Goal: Task Accomplishment & Management: Complete application form

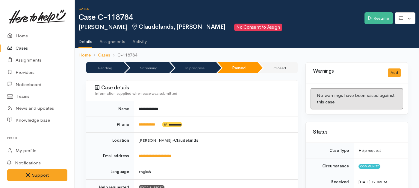
scroll to position [615, 0]
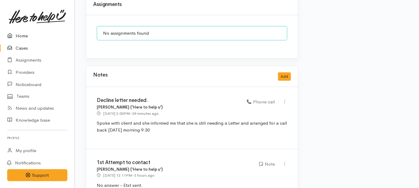
click at [19, 36] on link "Home" at bounding box center [37, 36] width 75 height 12
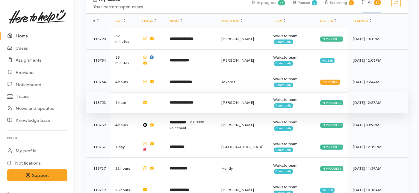
scroll to position [249, 0]
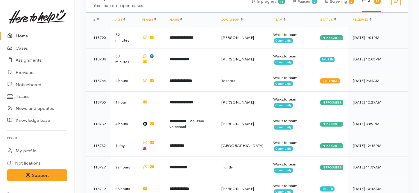
click at [22, 39] on link "Home" at bounding box center [37, 36] width 75 height 12
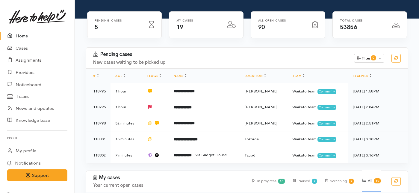
scroll to position [86, 0]
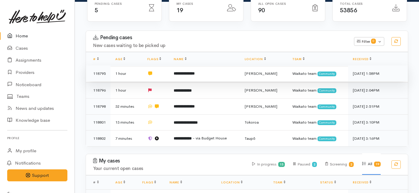
click at [175, 66] on td "**********" at bounding box center [204, 74] width 71 height 16
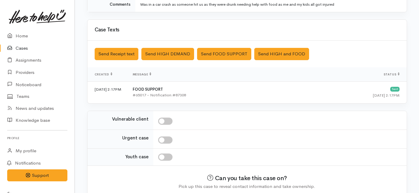
scroll to position [183, 0]
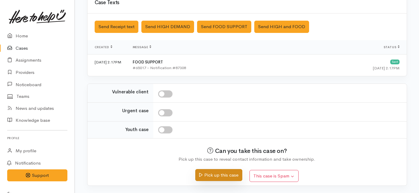
click at [219, 175] on button "Pick up this case" at bounding box center [218, 175] width 47 height 12
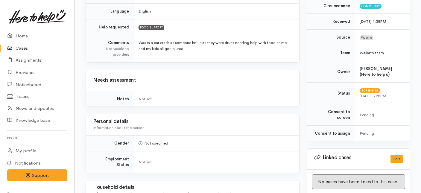
scroll to position [375, 0]
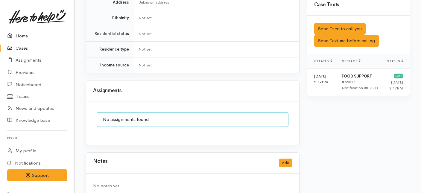
click at [22, 37] on link "Home" at bounding box center [37, 36] width 75 height 12
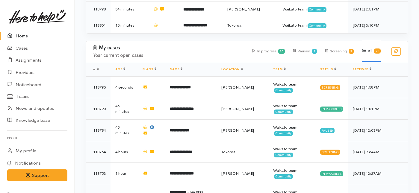
scroll to position [169, 0]
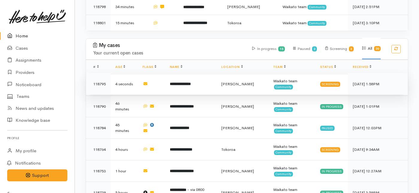
click at [191, 82] on b "**********" at bounding box center [180, 84] width 21 height 4
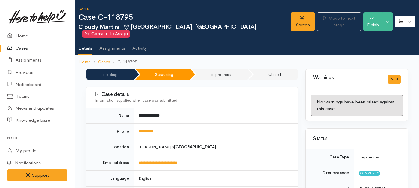
scroll to position [19, 0]
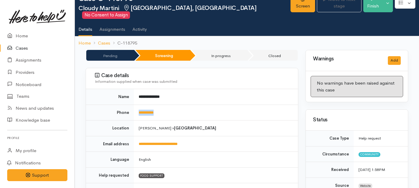
drag, startPoint x: 165, startPoint y: 106, endPoint x: 137, endPoint y: 102, distance: 28.4
click at [137, 105] on td "**********" at bounding box center [216, 113] width 164 height 16
copy link "**********"
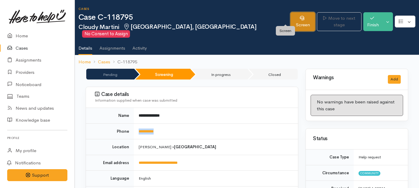
click at [290, 20] on link "Screen" at bounding box center [302, 21] width 25 height 19
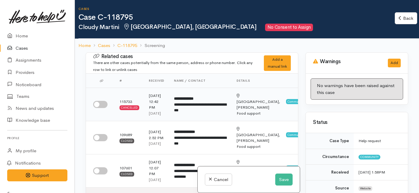
scroll to position [17, 0]
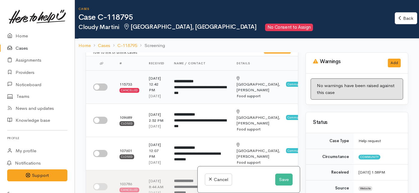
click at [102, 90] on input "checkbox" at bounding box center [100, 87] width 14 height 7
checkbox input "true"
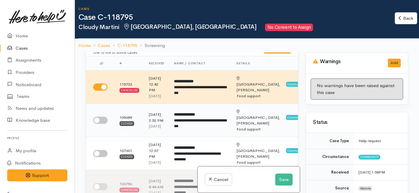
click at [101, 124] on input "checkbox" at bounding box center [100, 120] width 14 height 7
checkbox input "true"
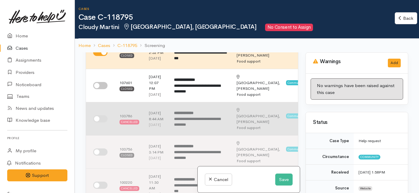
scroll to position [87, 0]
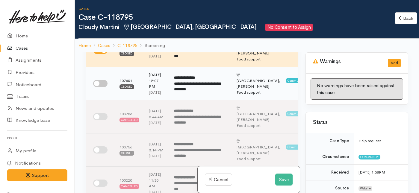
click at [103, 87] on input "checkbox" at bounding box center [100, 83] width 14 height 7
checkbox input "true"
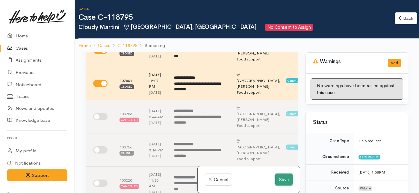
click at [278, 179] on button "Save" at bounding box center [283, 180] width 17 height 12
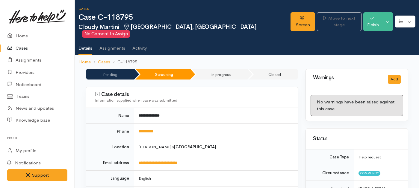
click at [290, 27] on div "Screen Move to next stage Finish Toggle Dropdown Pause" at bounding box center [354, 22] width 128 height 27
click at [290, 19] on link "Screen" at bounding box center [302, 21] width 25 height 19
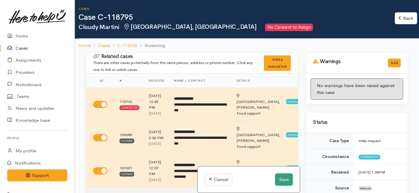
click at [279, 179] on button "Save" at bounding box center [283, 180] width 17 height 12
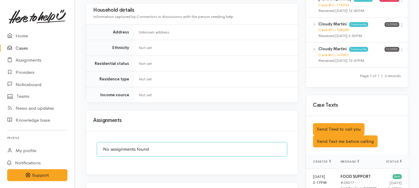
scroll to position [322, 0]
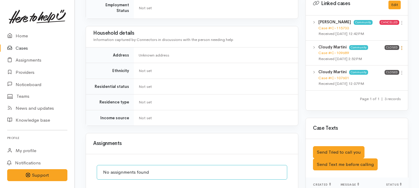
click at [403, 46] on icon at bounding box center [401, 48] width 5 height 5
click at [377, 55] on link "View case" at bounding box center [380, 59] width 47 height 9
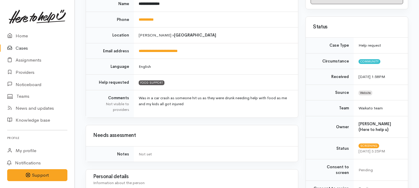
scroll to position [0, 0]
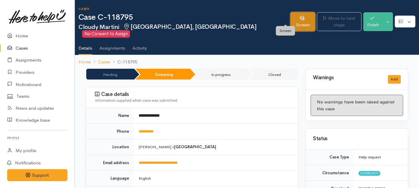
click at [290, 21] on link "Screen" at bounding box center [302, 21] width 25 height 19
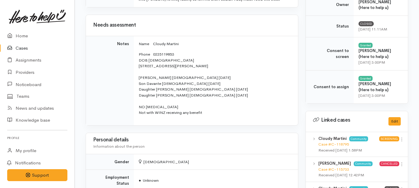
scroll to position [230, 0]
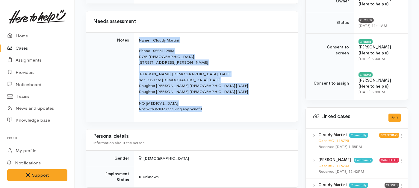
drag, startPoint x: 206, startPoint y: 109, endPoint x: 119, endPoint y: 50, distance: 105.6
click at [119, 50] on tr "Notes Name Cloudy Martini Phone 0225119853 DOB 21/05/1986 38 Paul Crescent, Fai…" at bounding box center [192, 77] width 212 height 90
click at [207, 109] on p "Phone 0225119853 DOB 21/05/1986 38 Paul Crescent, Fairfield, Hamilton, New Zeal…" at bounding box center [215, 80] width 152 height 64
drag, startPoint x: 207, startPoint y: 109, endPoint x: 133, endPoint y: 42, distance: 100.1
click at [133, 42] on tr "Notes Name Cloudy Martini Phone 0225119853 DOB 21/05/1986 38 Paul Crescent, Fai…" at bounding box center [192, 77] width 212 height 90
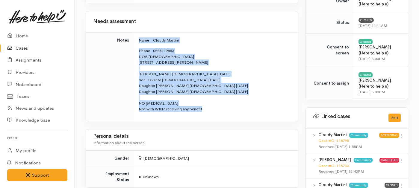
copy tr "Name Cloudy Martini Phone 0225119853 DOB 21/05/1986 38 Paul Crescent, Fairfield…"
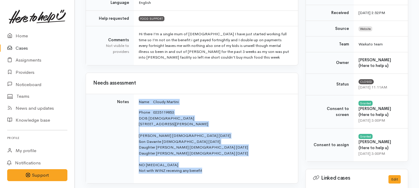
scroll to position [0, 0]
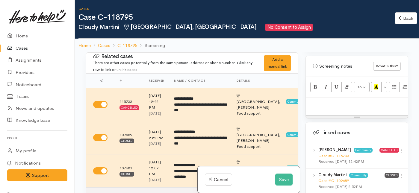
scroll to position [405, 0]
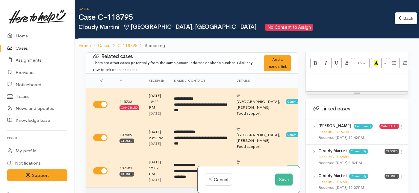
click at [318, 77] on p at bounding box center [357, 80] width 96 height 7
paste div
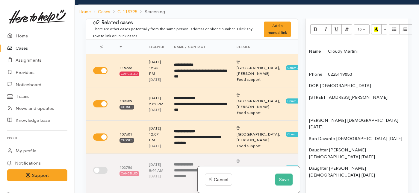
click at [327, 48] on span at bounding box center [324, 51] width 7 height 6
click at [307, 67] on div "Name: Cloudy Martini Phone 0225119853 DOB 21/05/1986 38 Paul Crescent, Fairfiel…" at bounding box center [357, 130] width 102 height 181
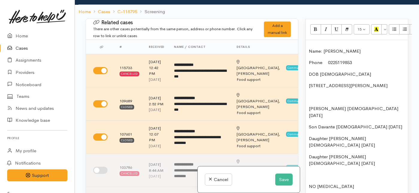
click at [328, 60] on span "0225119853" at bounding box center [340, 63] width 24 height 6
click at [307, 109] on div "Name: Cloudy Martini Phone: 0225119853 DOB 21/05/1986 38 Paul Crescent, Fairfie…" at bounding box center [357, 124] width 102 height 169
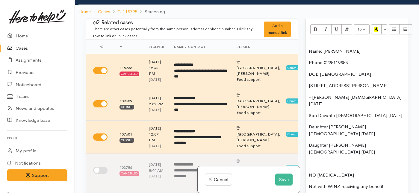
click at [307, 111] on div "Name: Cloudy Martini Phone: 0225119853 DOB 21/05/1986 38 Paul Crescent, Fairfie…" at bounding box center [357, 119] width 102 height 158
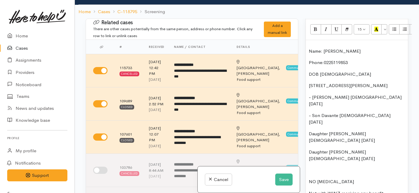
click at [307, 122] on div "Name: Cloudy Martini Phone: 0225119853 DOB 21/05/1986 38 Paul Crescent, Fairfie…" at bounding box center [357, 122] width 102 height 165
click at [309, 149] on p "Daughter Katana 13 yrs old 6/01/2012" at bounding box center [357, 155] width 96 height 13
click at [308, 156] on div "Name: Cloudy Martini Phone: 0225119853 DOB 21/05/1986 38 Paul Crescent, Fairfie…" at bounding box center [357, 122] width 102 height 165
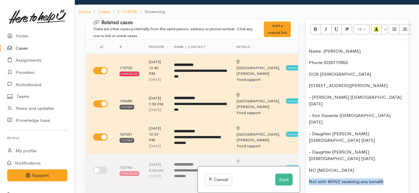
drag, startPoint x: 385, startPoint y: 157, endPoint x: 309, endPoint y: 157, distance: 76.4
click at [309, 178] on p "Not with WINZ receiving any benefit" at bounding box center [357, 181] width 96 height 7
click at [306, 143] on div "Name: Cloudy Martini Phone: 0225119853 DOB 21/05/1986 38 Paul Crescent, Fairfie…" at bounding box center [357, 116] width 102 height 153
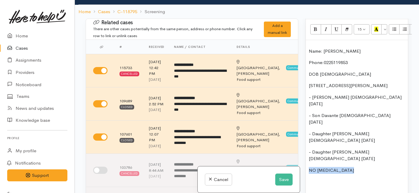
drag, startPoint x: 361, startPoint y: 146, endPoint x: 303, endPoint y: 143, distance: 58.2
click at [303, 143] on div "Warnings Add No warnings have been raised against this case Add Warning Title ●…" at bounding box center [357, 115] width 110 height 193
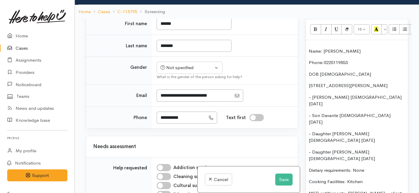
scroll to position [446, 0]
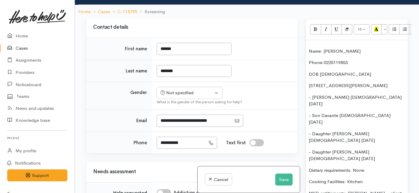
checkbox input "true"
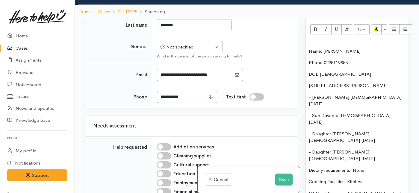
scroll to position [493, 0]
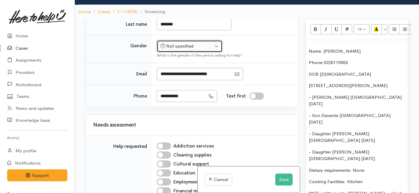
click at [176, 52] on button "Not specified" at bounding box center [190, 46] width 66 height 12
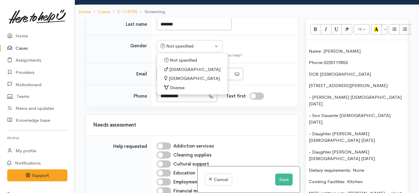
click at [177, 82] on span "Female" at bounding box center [194, 78] width 51 height 7
select select "Female"
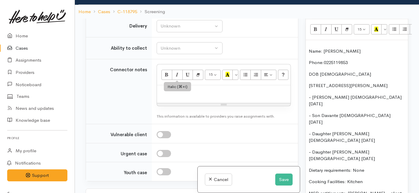
scroll to position [797, 0]
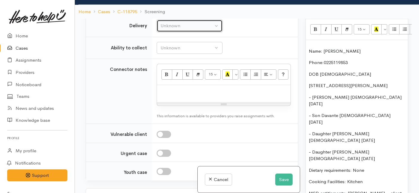
click at [181, 32] on button "Unknown" at bounding box center [190, 26] width 66 height 12
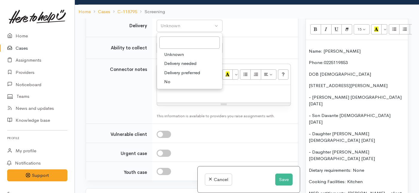
click at [173, 87] on link "No" at bounding box center [189, 81] width 65 height 9
select select "1"
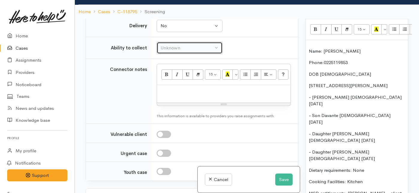
click at [174, 52] on div "Unknown" at bounding box center [187, 48] width 53 height 7
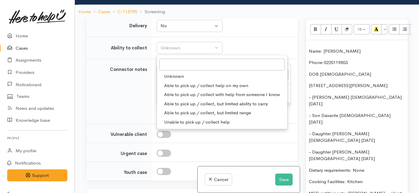
click at [175, 89] on span "Able to pick up / collect help on my own" at bounding box center [206, 85] width 84 height 7
select select "2"
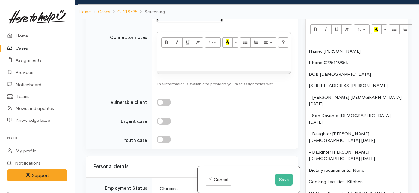
scroll to position [839, 0]
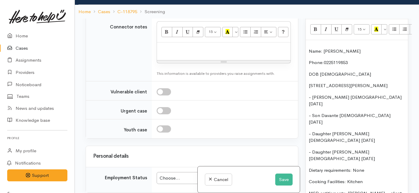
click at [183, 60] on div at bounding box center [224, 52] width 134 height 18
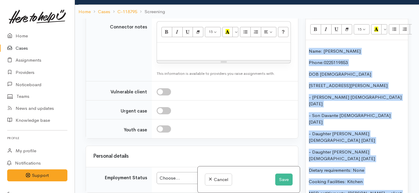
drag, startPoint x: 368, startPoint y: 175, endPoint x: 310, endPoint y: 47, distance: 140.3
click at [310, 47] on div "Name: Cloudy Martini Phone: 0225119853 DOB 21/05/1986 38 Paul Crescent, Fairfie…" at bounding box center [357, 137] width 102 height 194
copy div "Name: Cloudy Martini Phone: 0225119853 DOB 21/05/1986 38 Paul Crescent, Fairfie…"
click at [169, 52] on p at bounding box center [224, 49] width 128 height 7
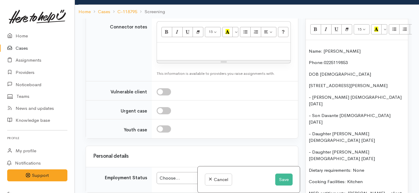
paste div
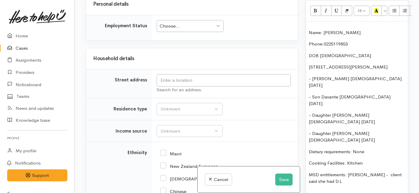
scroll to position [1106, 0]
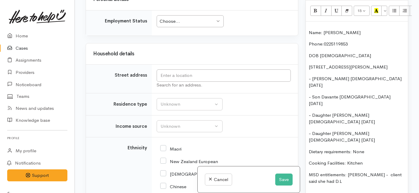
click at [178, 25] on div "Choose..." at bounding box center [187, 21] width 55 height 7
click at [171, 82] on input "text" at bounding box center [224, 75] width 134 height 12
drag, startPoint x: 334, startPoint y: 65, endPoint x: 322, endPoint y: 67, distance: 12.6
click at [322, 67] on p "38 Paul Crescent, Fairfield, Hamilton, New Zealand" at bounding box center [357, 67] width 96 height 7
click at [328, 69] on p "38 Paul Crescent, Fairfield, Hamilton, New Zealand" at bounding box center [357, 67] width 96 height 7
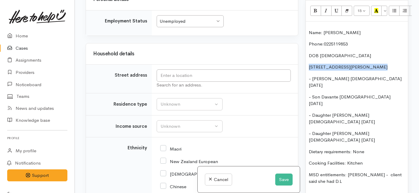
drag, startPoint x: 328, startPoint y: 69, endPoint x: 310, endPoint y: 62, distance: 19.3
click at [310, 64] on p "38 Paul Crescent, Fairfield, Hamilton, New Zealand" at bounding box center [357, 67] width 96 height 7
copy p "38 Paul Crescent, Fairfield, Hamilton, New Zealand"
click at [194, 82] on input "text" at bounding box center [224, 75] width 134 height 12
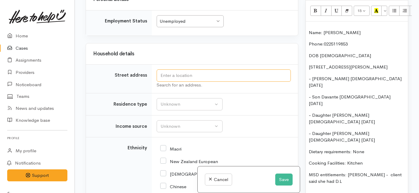
paste input "38 Paul Crescent, Fairfield, Hamilton, New Zealand"
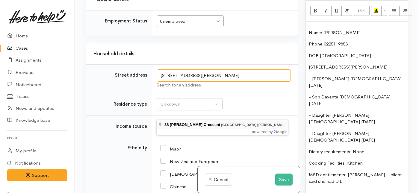
type input "38 Paul Crescent, Fairfield, Hamilton, New Zealand"
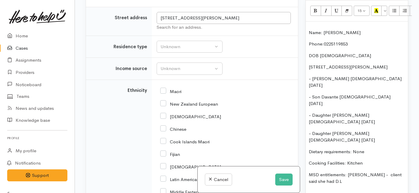
scroll to position [1159, 0]
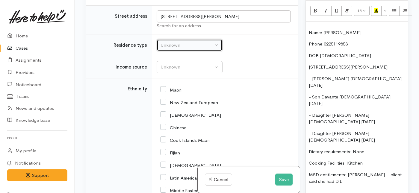
click at [188, 49] on div "Unknown" at bounding box center [187, 45] width 53 height 7
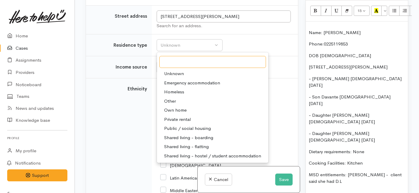
scroll to position [1206, 0]
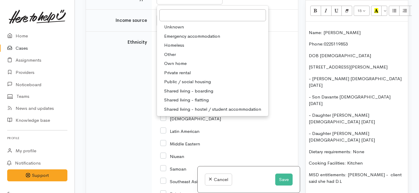
click at [178, 76] on span "Private rental" at bounding box center [177, 72] width 27 height 7
select select "2"
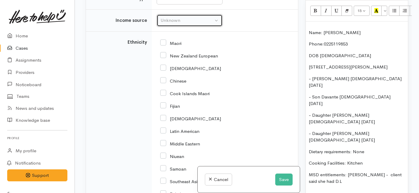
click at [176, 24] on div "Unknown" at bounding box center [187, 20] width 53 height 7
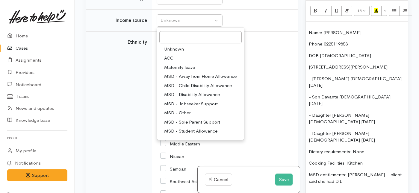
click at [177, 126] on span "MSD - Sole Parent Support" at bounding box center [192, 122] width 56 height 7
select select "7"
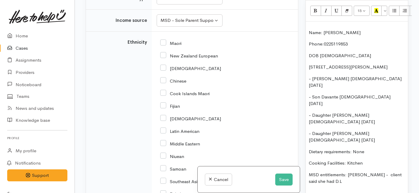
click at [163, 46] on input "Maori" at bounding box center [170, 42] width 21 height 5
checkbox input "true"
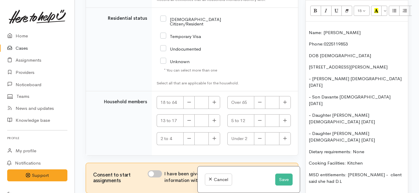
click at [163, 26] on input "NZ Citizen/Resident" at bounding box center [199, 21] width 78 height 10
checkbox input "true"
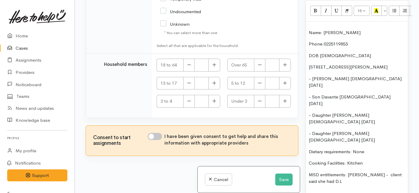
scroll to position [1542, 0]
click at [214, 67] on icon "button" at bounding box center [214, 65] width 4 height 4
click at [212, 72] on button "button" at bounding box center [214, 65] width 12 height 13
type input "2"
click at [212, 85] on icon "button" at bounding box center [214, 83] width 4 height 4
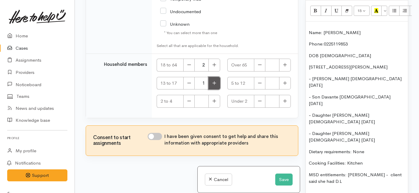
click at [211, 90] on button "button" at bounding box center [214, 83] width 12 height 13
click at [207, 90] on input "2" at bounding box center [201, 83] width 14 height 13
click at [214, 87] on button "button" at bounding box center [214, 83] width 12 height 13
type input "3"
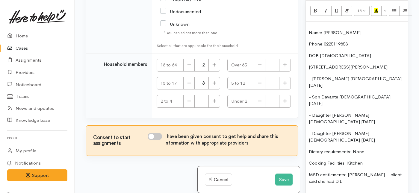
click at [158, 136] on input "I have been given consent to get help and share this information with appropria…" at bounding box center [155, 136] width 14 height 7
checkbox input "true"
click at [281, 179] on button "Save" at bounding box center [283, 180] width 17 height 12
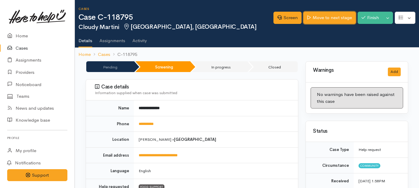
click at [317, 21] on link "Move to next stage" at bounding box center [329, 18] width 52 height 12
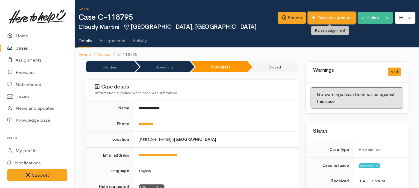
click at [323, 20] on link "Raise assignment" at bounding box center [332, 18] width 48 height 12
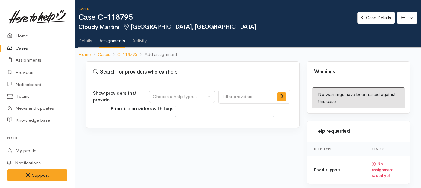
select select
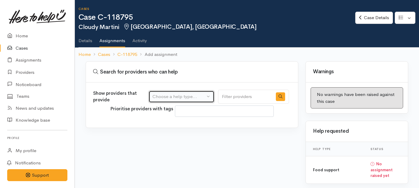
click at [204, 96] on div "Choose a help type..." at bounding box center [178, 96] width 53 height 7
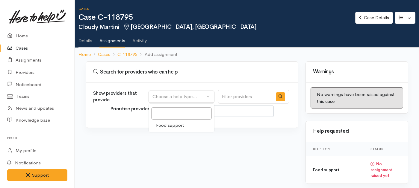
click at [184, 126] on span "Food support" at bounding box center [170, 125] width 28 height 7
select select "3"
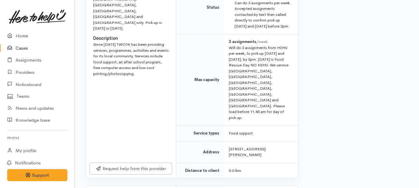
scroll to position [302, 0]
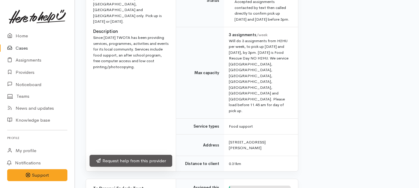
click at [147, 155] on link "Request help from this provider" at bounding box center [131, 161] width 83 height 12
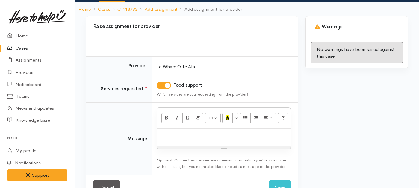
scroll to position [54, 0]
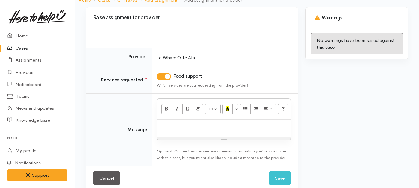
click at [178, 131] on div at bounding box center [224, 129] width 134 height 18
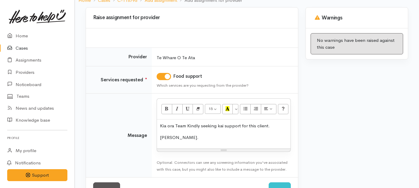
scroll to position [75, 0]
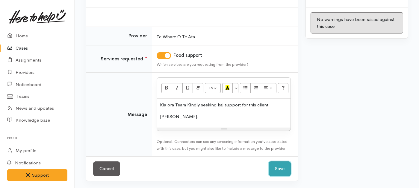
click at [282, 167] on button "Save" at bounding box center [280, 169] width 22 height 15
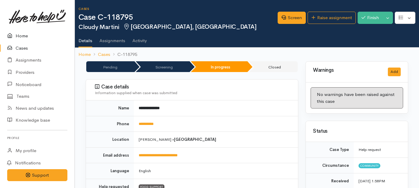
click at [19, 36] on link "Home" at bounding box center [37, 36] width 75 height 12
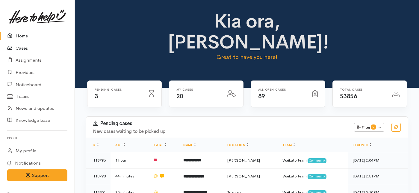
click at [22, 49] on link "Cases" at bounding box center [37, 48] width 75 height 12
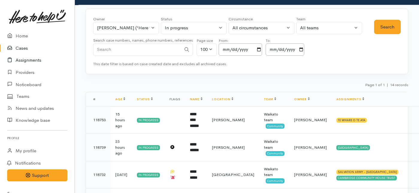
scroll to position [7, 0]
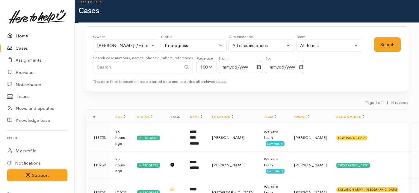
click at [23, 36] on link "Home" at bounding box center [37, 36] width 75 height 12
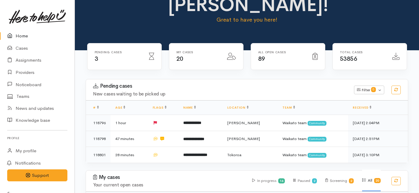
scroll to position [40, 0]
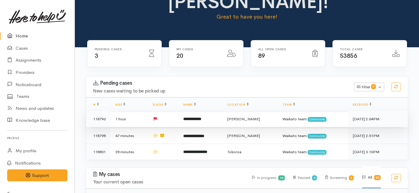
click at [172, 111] on td at bounding box center [163, 119] width 31 height 16
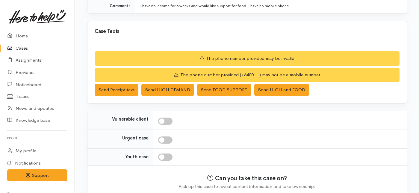
scroll to position [181, 0]
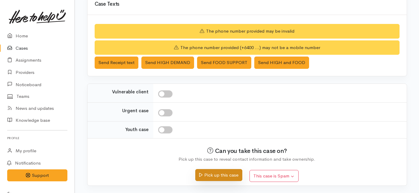
click at [217, 181] on button "Pick up this case" at bounding box center [218, 175] width 47 height 12
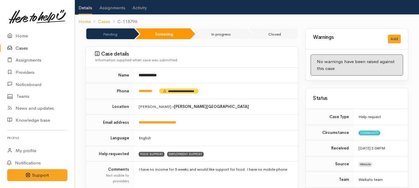
scroll to position [46, 0]
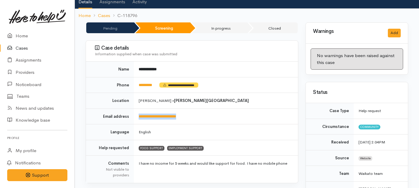
drag, startPoint x: 193, startPoint y: 109, endPoint x: 137, endPoint y: 108, distance: 56.0
click at [137, 109] on td "**********" at bounding box center [216, 117] width 164 height 16
copy link "**********"
click at [206, 110] on td "**********" at bounding box center [216, 117] width 164 height 16
drag, startPoint x: 206, startPoint y: 110, endPoint x: 135, endPoint y: 107, distance: 70.7
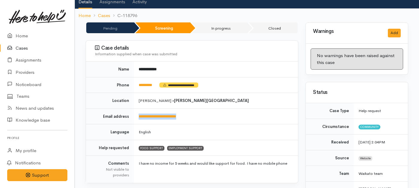
click at [135, 109] on td "**********" at bounding box center [216, 117] width 164 height 16
copy link "**********"
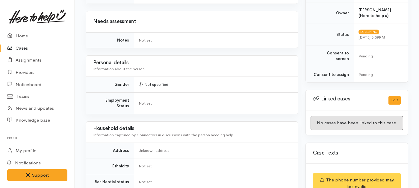
scroll to position [379, 0]
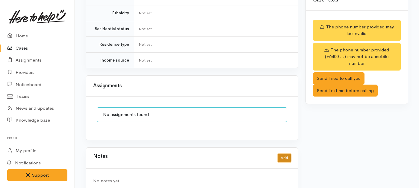
click at [281, 154] on button "Add" at bounding box center [284, 158] width 13 height 9
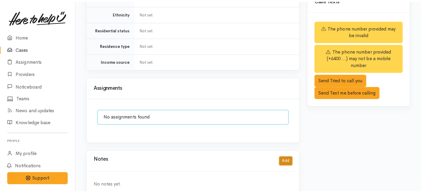
scroll to position [375, 0]
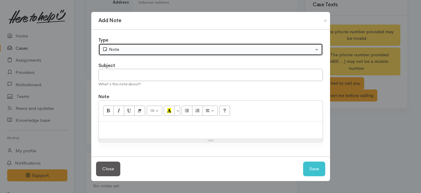
click at [179, 47] on div "Note" at bounding box center [207, 49] width 211 height 7
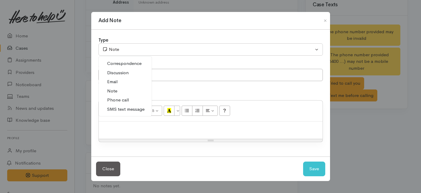
click at [128, 101] on link "Phone call" at bounding box center [125, 100] width 53 height 9
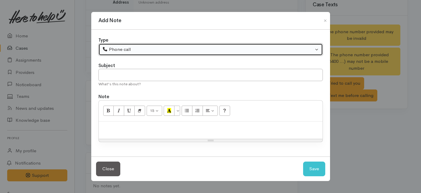
click at [133, 50] on div "Phone call" at bounding box center [207, 49] width 211 height 7
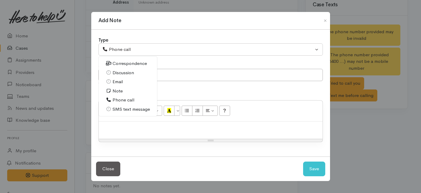
click at [120, 81] on span "Email" at bounding box center [118, 81] width 10 height 7
select select "2"
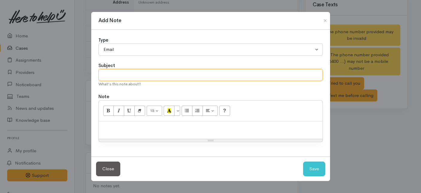
click at [127, 71] on input "text" at bounding box center [211, 75] width 225 height 12
type input "F"
type input "Email sent."
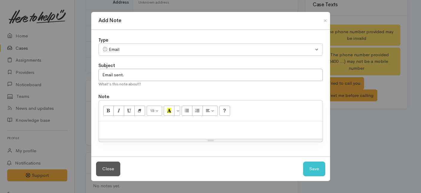
click at [133, 131] on p at bounding box center [211, 128] width 218 height 7
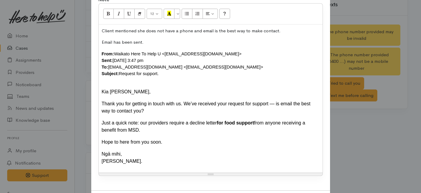
scroll to position [96, 0]
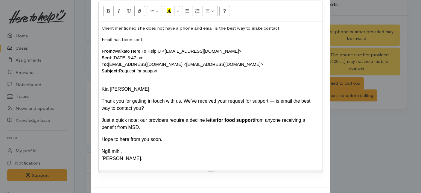
click at [149, 39] on p "Email has been sent." at bounding box center [211, 39] width 218 height 7
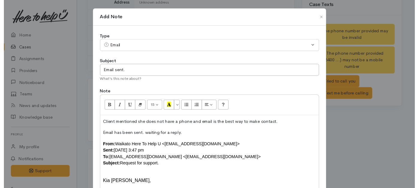
scroll to position [124, 0]
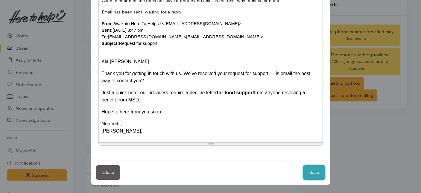
click at [312, 173] on button "Save" at bounding box center [314, 172] width 22 height 15
select select "1"
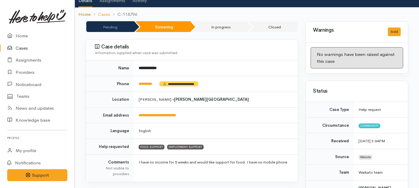
scroll to position [0, 0]
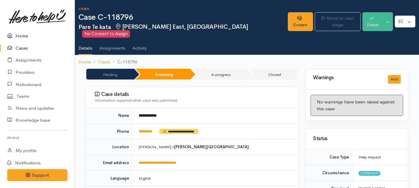
click at [19, 34] on link "Home" at bounding box center [37, 36] width 75 height 12
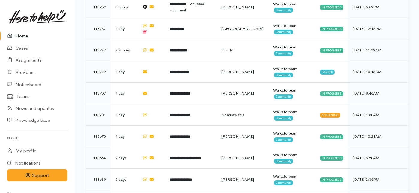
scroll to position [362, 0]
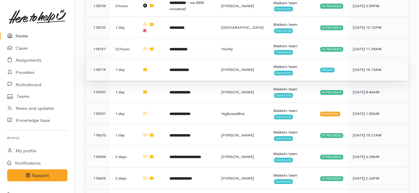
click at [188, 59] on td "**********" at bounding box center [191, 70] width 52 height 22
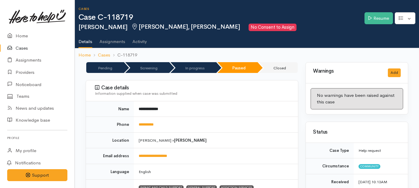
scroll to position [22, 0]
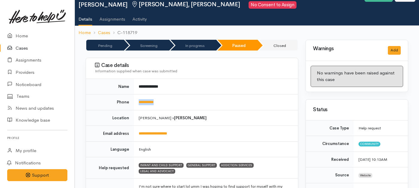
drag, startPoint x: 166, startPoint y: 100, endPoint x: 137, endPoint y: 101, distance: 29.1
click at [137, 101] on td "**********" at bounding box center [216, 103] width 164 height 16
copy link "**********"
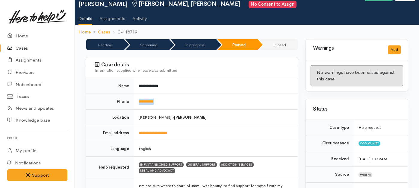
scroll to position [0, 0]
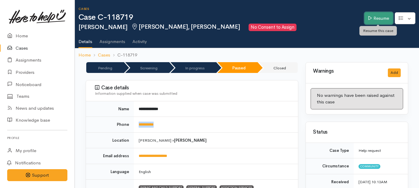
click at [373, 20] on link "Resume" at bounding box center [378, 18] width 28 height 12
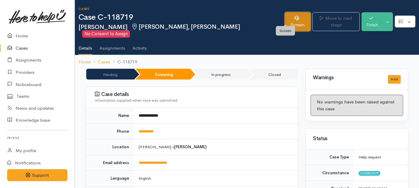
click at [285, 19] on link "Screen" at bounding box center [298, 21] width 26 height 19
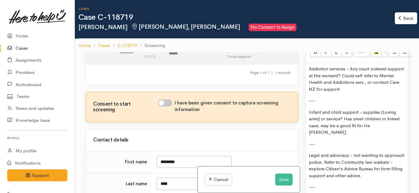
scroll to position [84, 0]
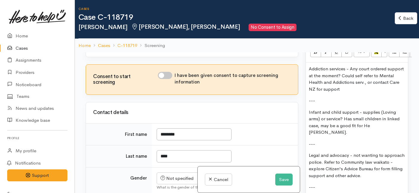
click at [169, 79] on input "I have been given consent to capture screening information" at bounding box center [165, 75] width 14 height 7
checkbox input "true"
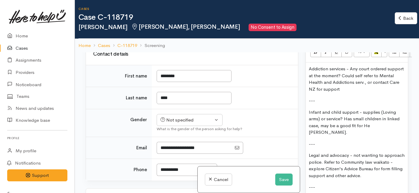
scroll to position [144, 0]
click at [171, 131] on div "What is the gender of the person asking for help?" at bounding box center [224, 128] width 134 height 6
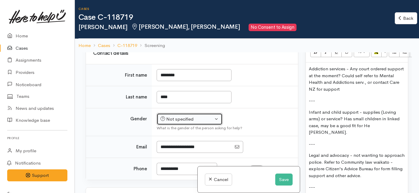
click at [171, 123] on div "Not specified" at bounding box center [187, 119] width 53 height 7
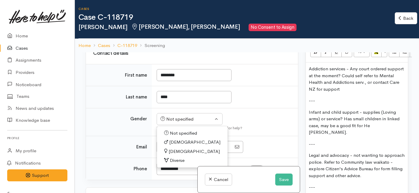
click at [176, 155] on span "Female" at bounding box center [194, 151] width 51 height 7
select select "Female"
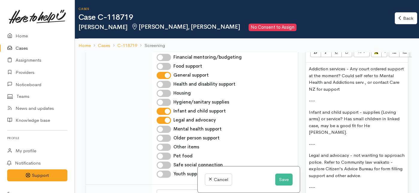
scroll to position [354, 0]
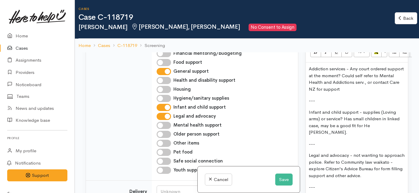
click at [320, 100] on p "---" at bounding box center [357, 100] width 96 height 7
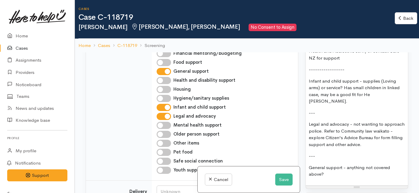
scroll to position [556, 0]
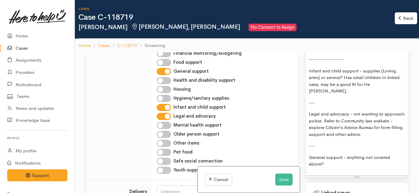
click at [318, 103] on p "---" at bounding box center [357, 102] width 96 height 7
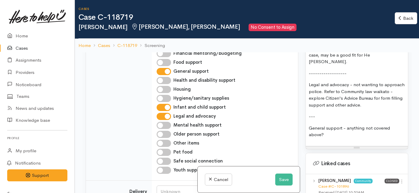
scroll to position [597, 0]
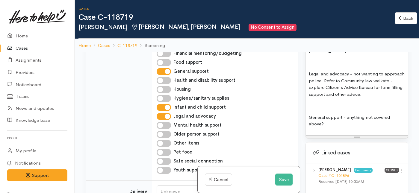
click at [318, 106] on p "---" at bounding box center [357, 105] width 96 height 7
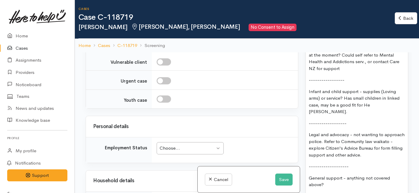
scroll to position [797, 0]
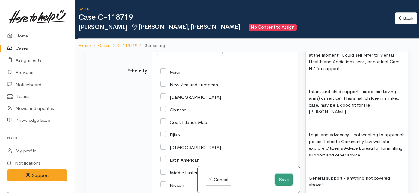
click at [280, 180] on button "Save" at bounding box center [283, 180] width 17 height 12
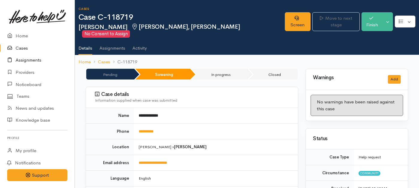
click at [27, 59] on link "Assignments" at bounding box center [37, 60] width 75 height 12
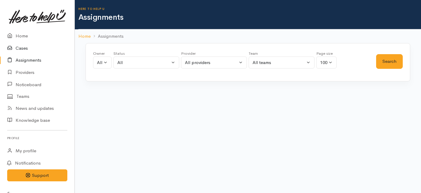
click at [24, 48] on link "Cases" at bounding box center [37, 48] width 75 height 12
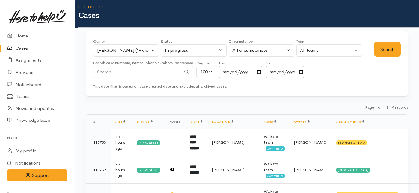
scroll to position [23, 0]
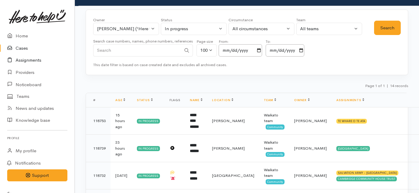
click at [28, 59] on link "Assignments" at bounding box center [37, 60] width 75 height 12
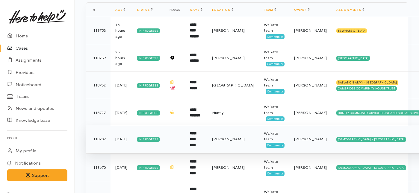
scroll to position [117, 0]
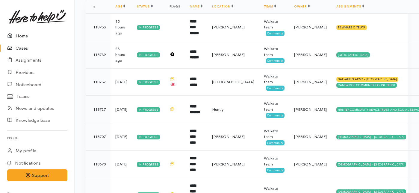
click at [25, 32] on link "Home" at bounding box center [37, 36] width 75 height 12
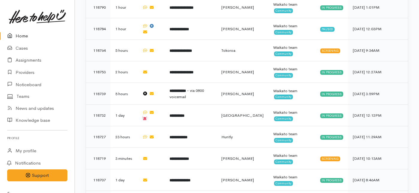
scroll to position [292, 0]
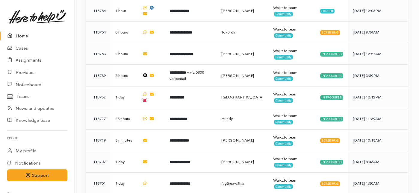
click at [20, 33] on link "Home" at bounding box center [37, 36] width 75 height 12
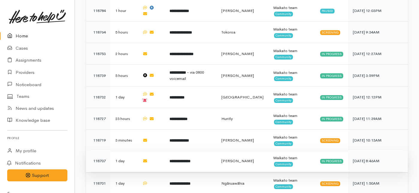
scroll to position [367, 0]
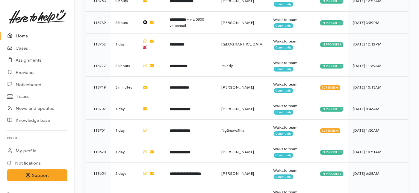
scroll to position [335, 0]
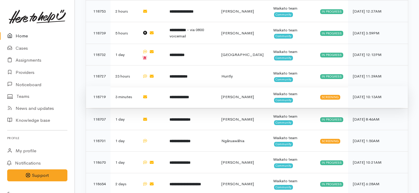
click at [176, 86] on td "**********" at bounding box center [191, 97] width 52 height 22
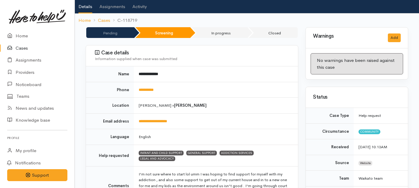
scroll to position [19, 0]
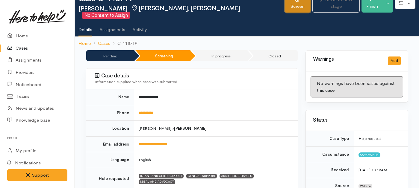
click at [288, 5] on link "Screen" at bounding box center [298, 3] width 26 height 19
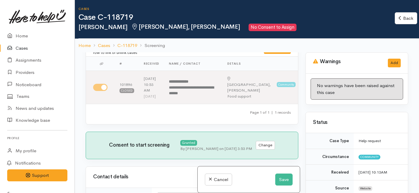
scroll to position [21, 0]
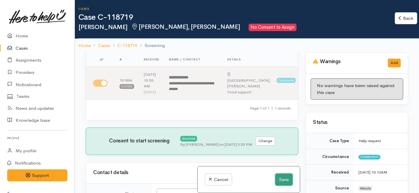
click at [284, 176] on button "Save" at bounding box center [283, 180] width 17 height 12
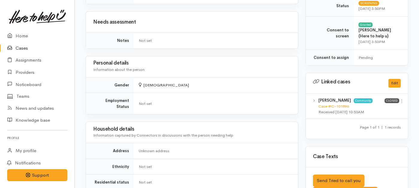
scroll to position [271, 0]
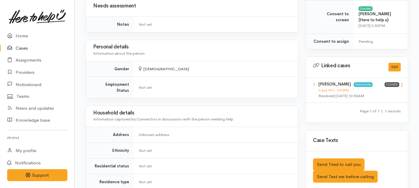
click at [402, 83] on icon at bounding box center [401, 85] width 5 height 5
click at [378, 92] on link "View case" at bounding box center [380, 96] width 47 height 9
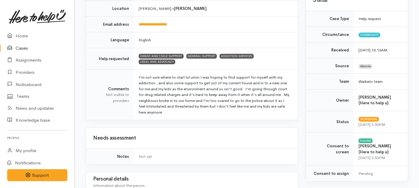
scroll to position [0, 0]
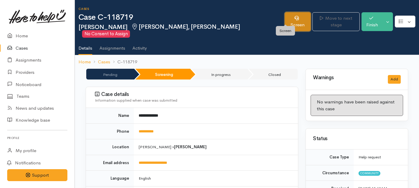
click at [287, 16] on link "Screen" at bounding box center [298, 21] width 26 height 19
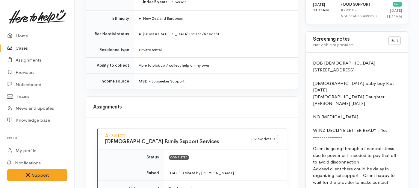
scroll to position [471, 0]
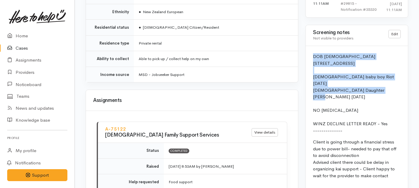
drag, startPoint x: 387, startPoint y: 79, endPoint x: 313, endPoint y: 44, distance: 82.0
click at [313, 53] on p "DOB 26/06/1996 39C Ohaupo Road, Melville, Hamilton, New Zealand 6 months old ba…" at bounding box center [357, 93] width 88 height 81
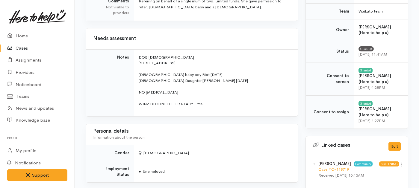
scroll to position [199, 0]
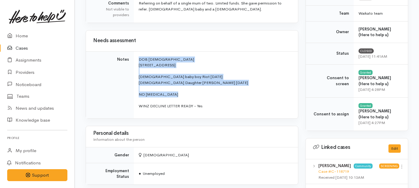
drag, startPoint x: 190, startPoint y: 96, endPoint x: 133, endPoint y: 63, distance: 66.3
click at [133, 63] on tr "Notes DOB 26/06/1996 39C Ohaupo Road, Melville, Hamilton, New Zealand 6 months …" at bounding box center [192, 85] width 212 height 67
copy tr "DOB 26/06/1996 39C Ohaupo Road, Melville, Hamilton, New Zealand 6 months old ba…"
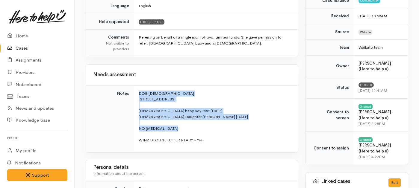
scroll to position [0, 0]
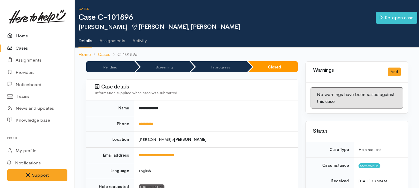
click at [23, 37] on link "Home" at bounding box center [37, 36] width 75 height 12
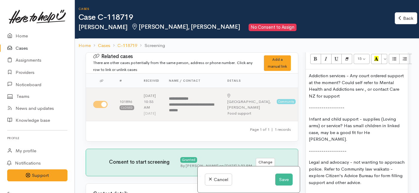
scroll to position [506, 0]
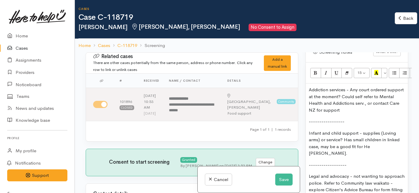
click at [308, 95] on div "Addiction services - Any court ordered support at the moment? Could self refer …" at bounding box center [357, 161] width 102 height 154
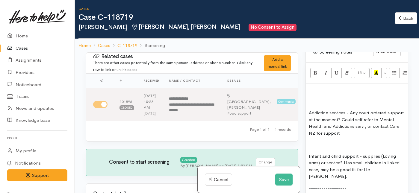
click at [309, 93] on p at bounding box center [357, 90] width 96 height 7
paste div
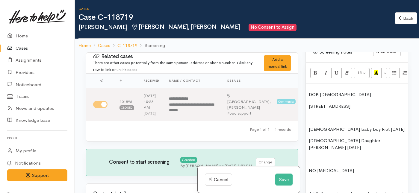
click at [309, 133] on p "6 months old baby boy Riot 28/01/24" at bounding box center [357, 129] width 96 height 7
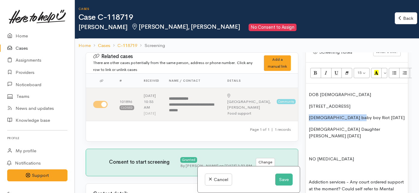
drag, startPoint x: 355, startPoint y: 131, endPoint x: 309, endPoint y: 131, distance: 46.1
click at [309, 120] on span "6 months old baby boy Riot 28/01/24" at bounding box center [357, 118] width 96 height 6
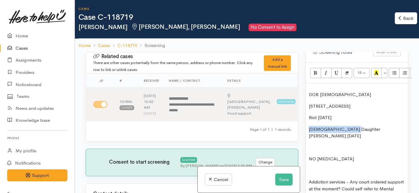
drag, startPoint x: 347, startPoint y: 142, endPoint x: 298, endPoint y: 143, distance: 48.8
click at [298, 143] on div "Related cases There are other cases potentially from the same person, address o…" at bounding box center [247, 148] width 330 height 193
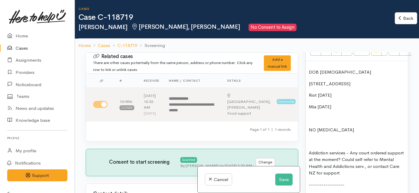
scroll to position [529, 0]
click at [311, 97] on span "Riot 28/01/24" at bounding box center [320, 95] width 23 height 6
click at [307, 119] on div "DOB 26/06/1996 39C Ohaupo Road, Melville, Hamilton, New Zealand - Riot 28/01/24…" at bounding box center [357, 180] width 102 height 240
click at [322, 97] on span "- Riot 28/01/24" at bounding box center [322, 95] width 26 height 6
click at [354, 98] on p "- Riot (dob: 28/01/24" at bounding box center [357, 94] width 96 height 7
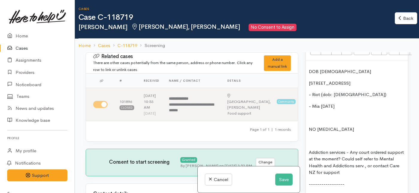
click at [321, 110] on p "- Mia 17/10/2021" at bounding box center [357, 106] width 96 height 7
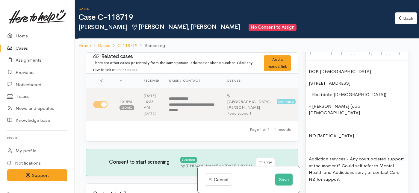
click at [360, 116] on p "- Mia (dob: 17/10/2021" at bounding box center [357, 109] width 96 height 13
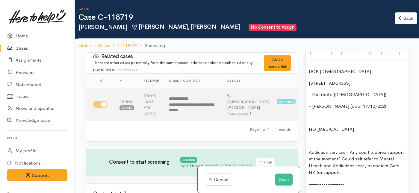
click at [311, 97] on span "- Riot (dob: 28/01/24)" at bounding box center [348, 95] width 78 height 6
click at [312, 110] on p "- Mia (dob: 17/10/202)" at bounding box center [357, 106] width 96 height 7
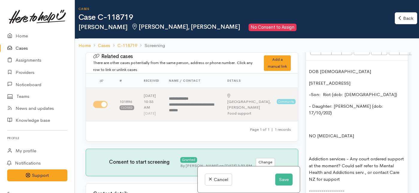
click at [310, 140] on p "NO FOOD ALLERGIES" at bounding box center [357, 136] width 96 height 7
click at [325, 140] on p "NO FOOD ALLERGIES" at bounding box center [357, 136] width 96 height 7
drag, startPoint x: 353, startPoint y: 140, endPoint x: 310, endPoint y: 141, distance: 43.4
click at [310, 140] on p "NO FOOD ALLERGIES" at bounding box center [357, 136] width 96 height 7
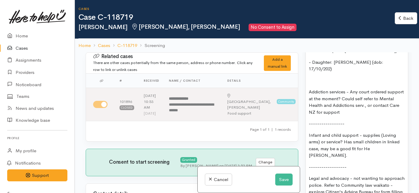
scroll to position [589, 0]
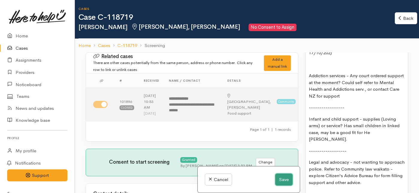
click at [284, 178] on button "Save" at bounding box center [283, 180] width 17 height 12
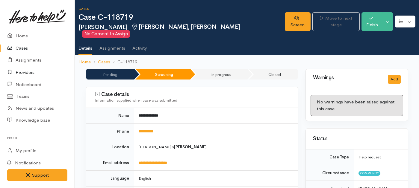
click at [25, 72] on link "Providers" at bounding box center [37, 72] width 75 height 12
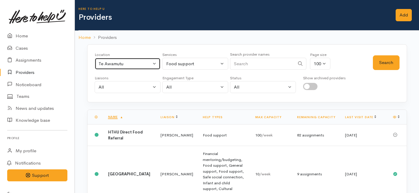
click at [152, 64] on button "Te Awamutu" at bounding box center [128, 64] width 66 height 12
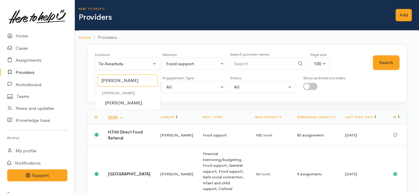
type input "[PERSON_NAME]"
click at [119, 102] on span "[PERSON_NAME]" at bounding box center [123, 103] width 37 height 7
select select "1"
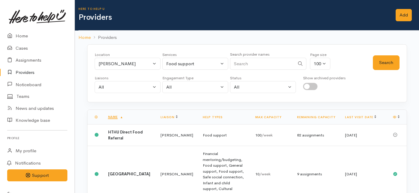
click at [265, 63] on input "Search" at bounding box center [262, 64] width 65 height 12
type input "h"
click at [230, 63] on input "Search" at bounding box center [262, 64] width 65 height 12
click at [222, 63] on button "Food support" at bounding box center [195, 64] width 66 height 12
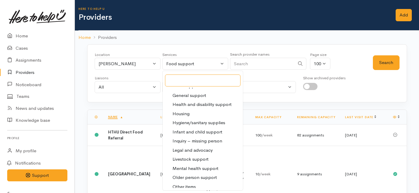
scroll to position [108, 0]
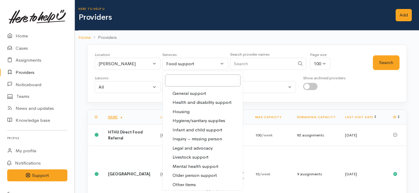
click at [184, 128] on span "Infant and child support" at bounding box center [197, 130] width 50 height 7
select select "17"
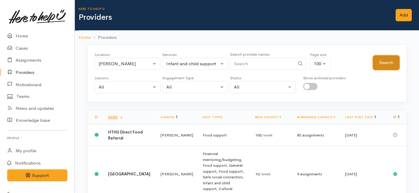
click at [385, 60] on button "Search" at bounding box center [386, 62] width 27 height 15
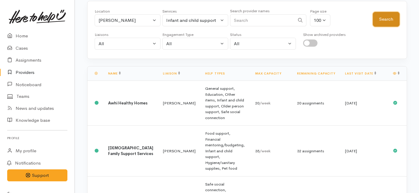
scroll to position [51, 0]
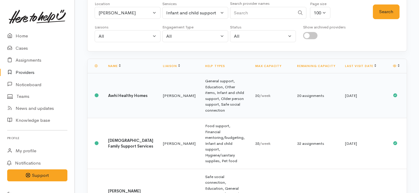
click at [200, 93] on td "General support, Education, Other items, Infant and child support, Older person…" at bounding box center [225, 95] width 50 height 45
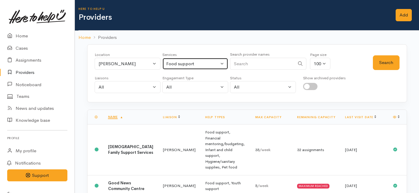
click at [222, 63] on button "Food support" at bounding box center [195, 64] width 66 height 12
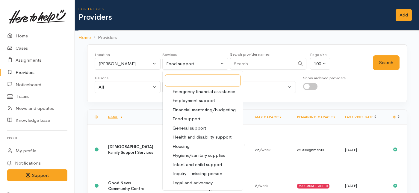
scroll to position [77, 0]
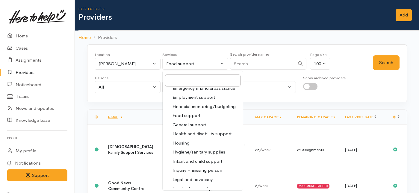
click at [182, 161] on span "Infant and child support" at bounding box center [197, 161] width 50 height 7
select select "17"
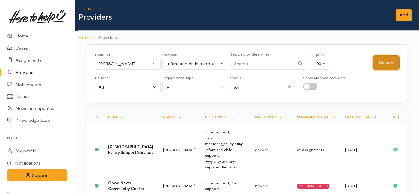
click at [388, 60] on button "Search" at bounding box center [386, 62] width 27 height 15
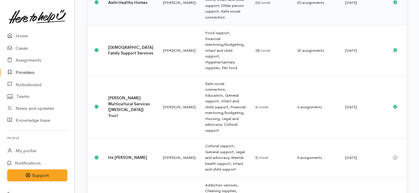
scroll to position [145, 0]
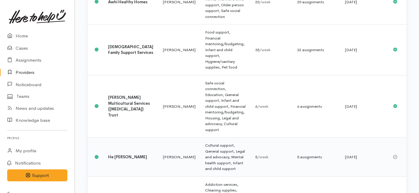
click at [158, 138] on td "[PERSON_NAME]" at bounding box center [179, 157] width 42 height 39
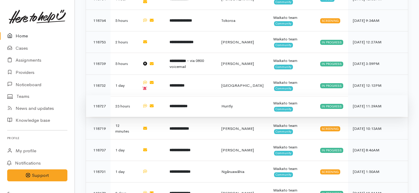
scroll to position [333, 0]
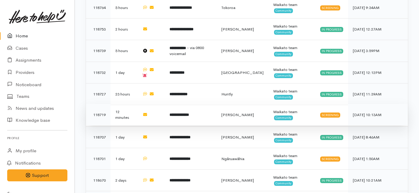
click at [167, 104] on td "**********" at bounding box center [191, 115] width 52 height 22
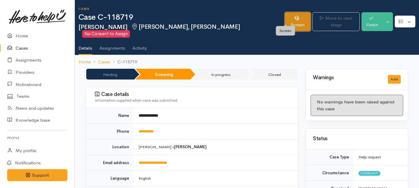
click at [294, 20] on icon at bounding box center [296, 18] width 4 height 4
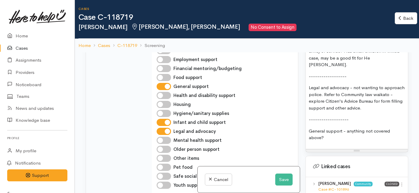
scroll to position [717, 0]
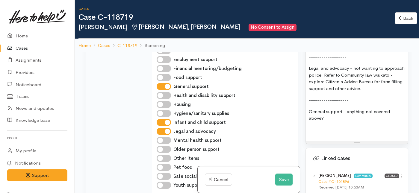
scroll to position [674, 0]
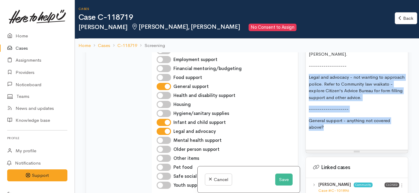
drag, startPoint x: 329, startPoint y: 136, endPoint x: 312, endPoint y: 79, distance: 59.1
click at [312, 79] on div "DOB 26/06/1996 39C Ohaupo Road, Melville, Hamilton, New Zealand -Son: Riot (dob…" at bounding box center [357, 32] width 102 height 235
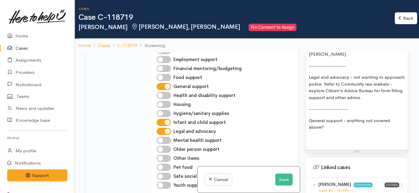
click at [335, 138] on div "DOB 26/06/1996 39C Ohaupo Road, Melville, Hamilton, New Zealand -Son: Riot (dob…" at bounding box center [357, 32] width 102 height 235
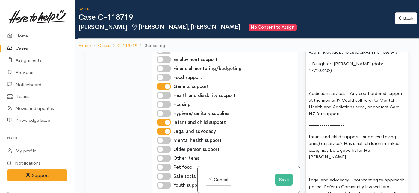
scroll to position [570, 0]
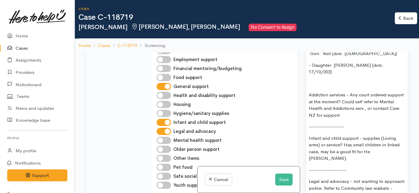
click at [358, 87] on p at bounding box center [357, 83] width 96 height 7
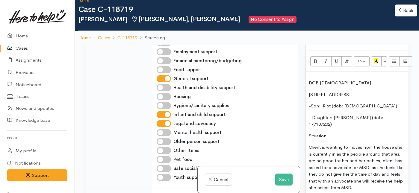
scroll to position [531, 0]
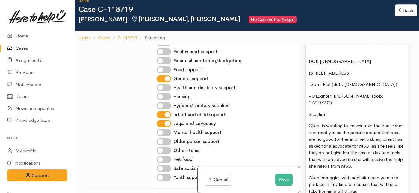
click at [160, 82] on input "General support" at bounding box center [164, 78] width 14 height 7
checkbox input "false"
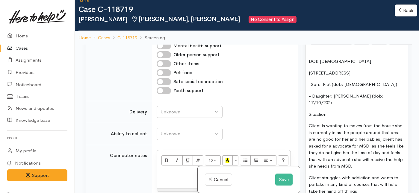
scroll to position [458, 0]
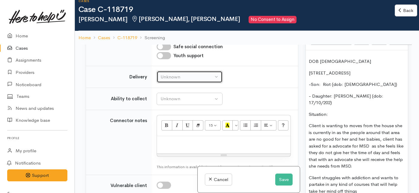
click at [182, 81] on div "Unknown" at bounding box center [187, 77] width 53 height 7
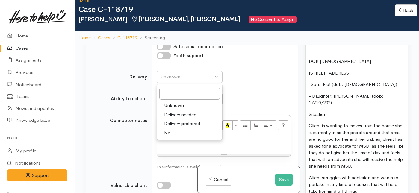
click at [164, 137] on span "No" at bounding box center [167, 133] width 6 height 7
select select "1"
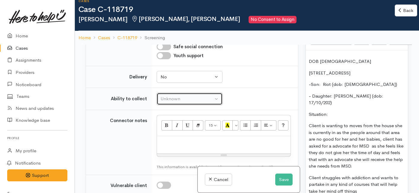
click at [172, 105] on button "Unknown" at bounding box center [190, 99] width 66 height 12
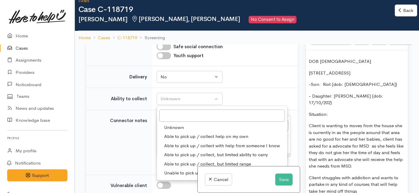
click at [171, 140] on span "Able to pick up / collect help on my own" at bounding box center [206, 136] width 84 height 7
select select "2"
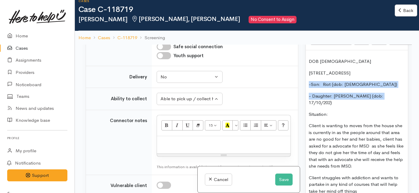
drag, startPoint x: 382, startPoint y: 110, endPoint x: 301, endPoint y: 99, distance: 81.3
click at [301, 99] on div "Related cases There are other cases potentially from the same person, address o…" at bounding box center [247, 141] width 330 height 193
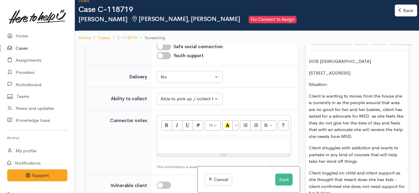
click at [311, 65] on p "DOB 26/06/1996" at bounding box center [357, 61] width 96 height 7
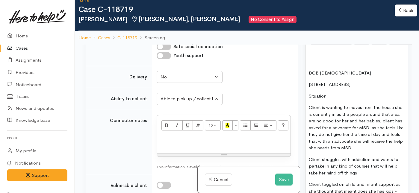
click at [311, 65] on p at bounding box center [357, 61] width 96 height 7
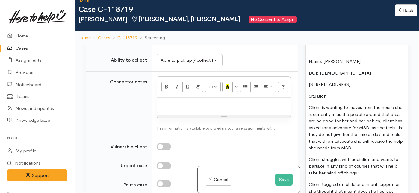
scroll to position [502, 0]
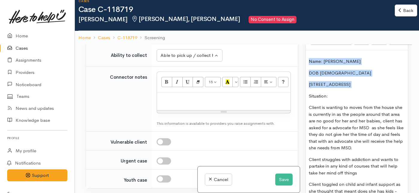
drag, startPoint x: 333, startPoint y: 101, endPoint x: 303, endPoint y: 65, distance: 46.5
click at [303, 65] on div "Warnings Add No warnings have been raised against this case Add Warning Title ●…" at bounding box center [357, 141] width 110 height 193
copy div "Name: Samantha Hoar DOB 26/06/1996 39C Ohaupo Road, Melville, Hamilton, New Zea…"
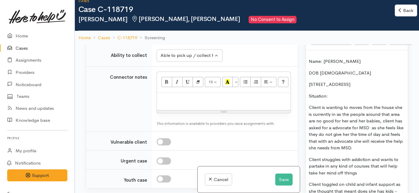
click at [173, 103] on p at bounding box center [224, 99] width 128 height 7
paste div
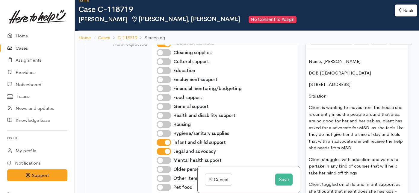
scroll to position [380, 0]
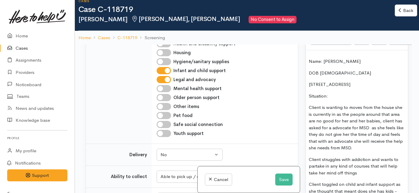
click at [161, 83] on input "Legal and advocacy" at bounding box center [164, 79] width 14 height 7
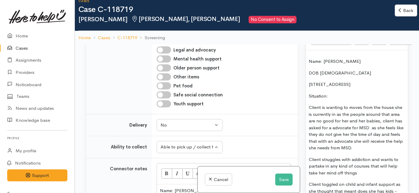
click at [161, 54] on input "Legal and advocacy" at bounding box center [164, 49] width 14 height 7
checkbox input "true"
click at [164, 45] on input "Infant and child support" at bounding box center [164, 40] width 14 height 7
checkbox input "false"
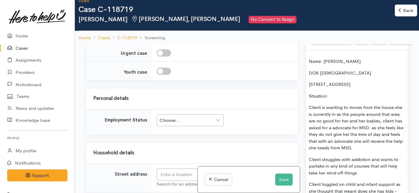
scroll to position [698, 0]
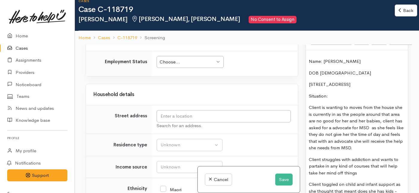
click at [184, 66] on div "Choose..." at bounding box center [187, 62] width 55 height 7
click at [169, 122] on input "text" at bounding box center [224, 116] width 134 height 12
drag, startPoint x: 327, startPoint y: 99, endPoint x: 303, endPoint y: 91, distance: 25.1
click at [303, 91] on div "Warnings Add No warnings have been raised against this case Add Warning Title ●…" at bounding box center [357, 141] width 110 height 193
copy p "39C Ohaupo Road, Melville, Hamilton, New Zealand"
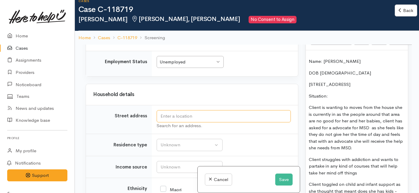
click at [217, 122] on input "text" at bounding box center [224, 116] width 134 height 12
paste input "39C Ohaupo Road, Melville, Hamilton, New Zealand"
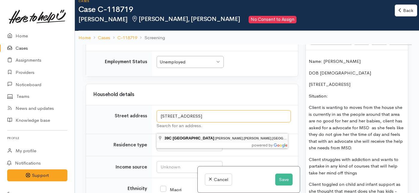
type input "39C Ohaupo Road, Melville, Hamilton, New Zealand"
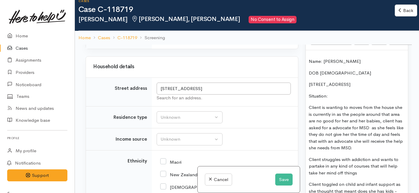
scroll to position [753, 0]
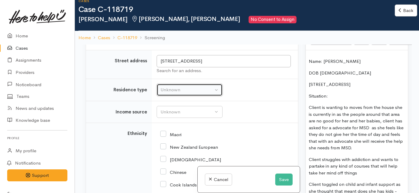
click at [203, 93] on div "Unknown" at bounding box center [187, 90] width 53 height 7
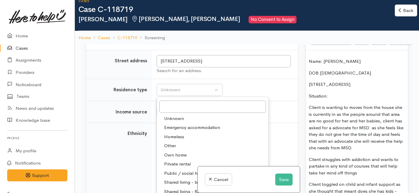
click at [175, 168] on span "Private rental" at bounding box center [177, 164] width 27 height 7
select select "2"
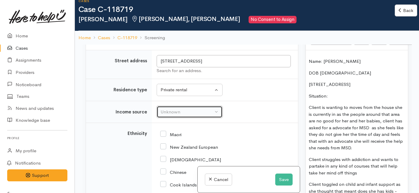
click at [175, 116] on div "Unknown" at bounding box center [187, 112] width 53 height 7
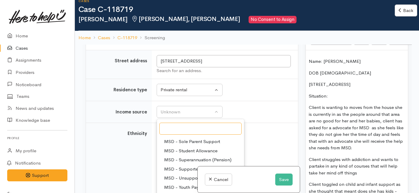
scroll to position [55, 0]
click at [171, 162] on span "MSD - Sole Parent Support" at bounding box center [192, 158] width 56 height 7
select select "7"
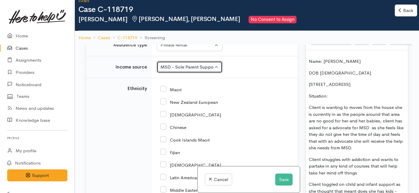
scroll to position [797, 0]
click at [165, 105] on input "New Zealand European" at bounding box center [189, 101] width 58 height 5
checkbox input "true"
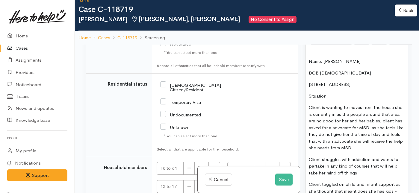
click at [163, 92] on input "NZ Citizen/Resident" at bounding box center [199, 87] width 78 height 10
checkbox input "true"
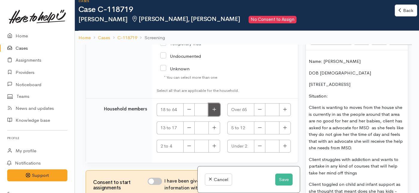
click at [215, 109] on button "button" at bounding box center [214, 109] width 12 height 13
type input "1"
click at [157, 180] on input "I have been given consent to get help and share this information with appropria…" at bounding box center [155, 181] width 14 height 7
checkbox input "true"
click at [281, 179] on button "Save" at bounding box center [283, 180] width 17 height 12
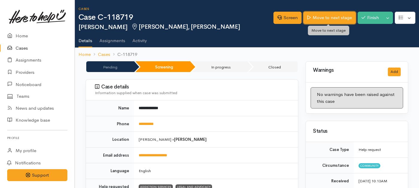
click at [323, 16] on link "Move to next stage" at bounding box center [329, 18] width 52 height 12
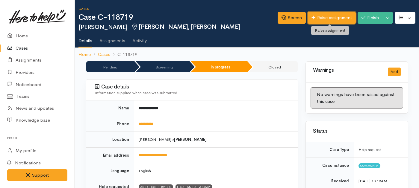
click at [321, 23] on link "Raise assignment" at bounding box center [332, 18] width 48 height 12
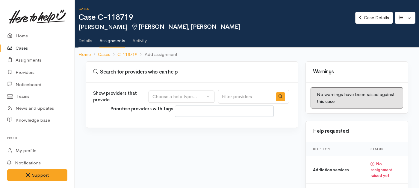
select select
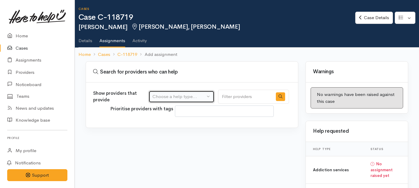
click at [189, 96] on div "Choose a help type..." at bounding box center [178, 96] width 53 height 7
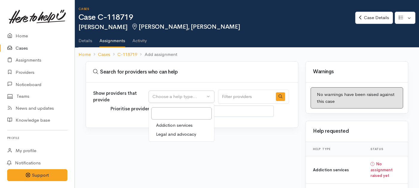
click at [166, 125] on span "Addiction services" at bounding box center [174, 125] width 37 height 7
select select "28"
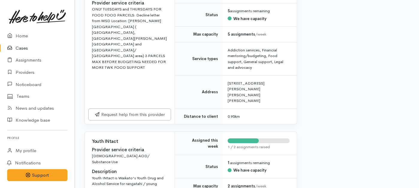
scroll to position [341, 1]
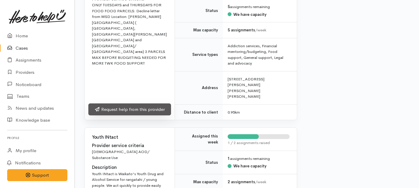
click at [154, 104] on link "Request help from this provider" at bounding box center [129, 110] width 83 height 12
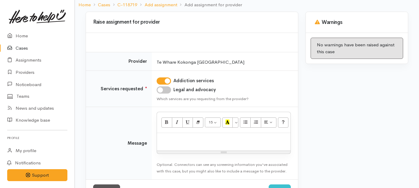
scroll to position [50, 0]
click at [187, 139] on p at bounding box center [224, 139] width 128 height 7
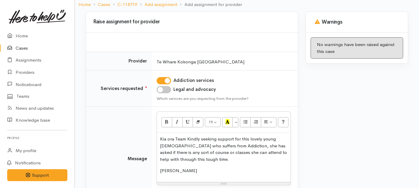
click at [197, 157] on p "Kia ora Team Kindly seeking support for this lovely young [DEMOGRAPHIC_DATA] wh…" at bounding box center [224, 149] width 128 height 27
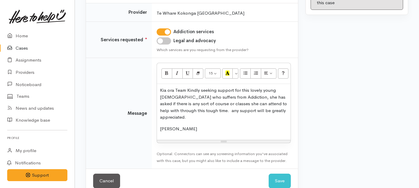
scroll to position [104, 0]
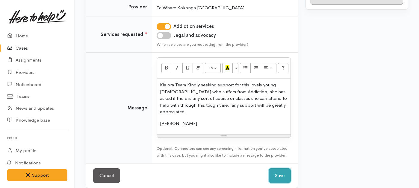
click at [277, 169] on button "Save" at bounding box center [280, 176] width 22 height 15
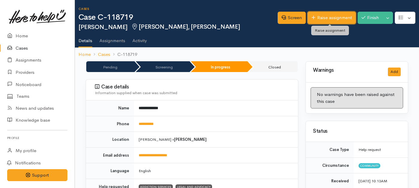
click at [319, 12] on link "Raise assignment" at bounding box center [332, 18] width 48 height 12
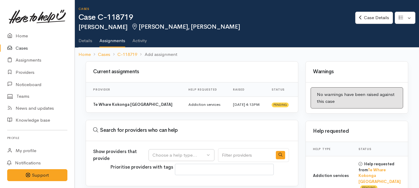
select select
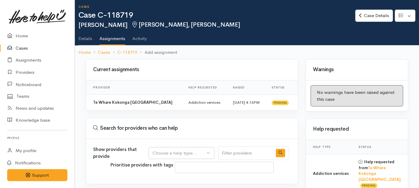
scroll to position [39, 0]
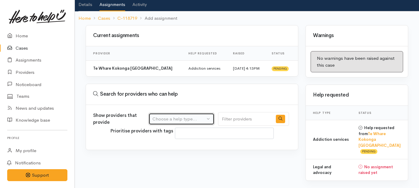
click at [187, 117] on div "Choose a help type..." at bounding box center [178, 119] width 53 height 7
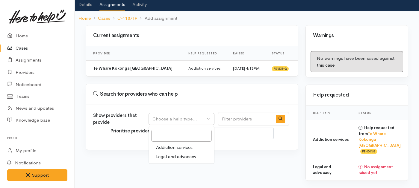
click at [173, 155] on span "Legal and advocacy" at bounding box center [176, 157] width 40 height 7
select select "27"
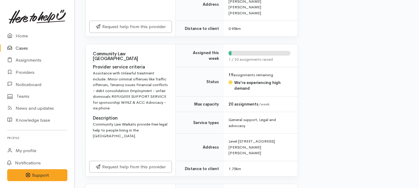
scroll to position [793, 0]
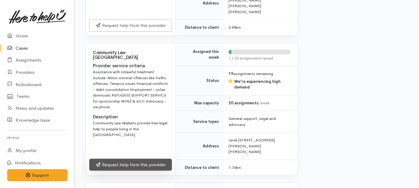
click at [134, 159] on link "Request help from this provider" at bounding box center [130, 165] width 83 height 12
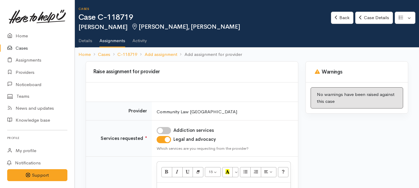
scroll to position [53, 0]
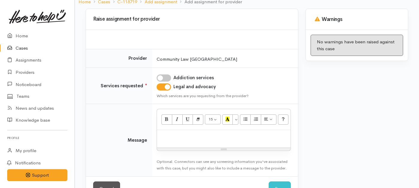
click at [204, 134] on p at bounding box center [224, 136] width 128 height 7
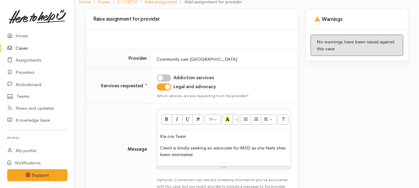
click at [284, 147] on p "Client is kindly seeking an advocate for MSD as she feels shes been mistreated" at bounding box center [224, 151] width 128 height 13
click at [284, 148] on p "Client is kindly seeking an advocate for MSD as she feels shes been mistreated" at bounding box center [224, 151] width 128 height 13
click at [169, 154] on p "Client is kindly seeking an advocate for MSD as she feels she has been mistreat…" at bounding box center [224, 151] width 128 height 13
click at [209, 154] on p "Client is kindly seeking an advocate for MSD as she feels she has been mistreat…" at bounding box center [224, 151] width 128 height 13
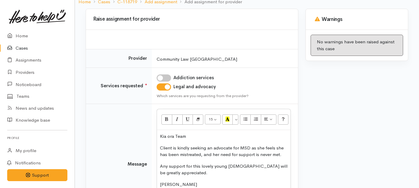
scroll to position [121, 0]
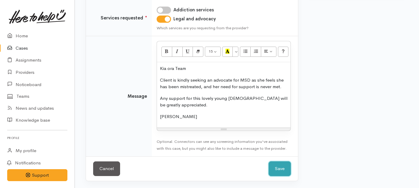
click at [285, 171] on button "Save" at bounding box center [280, 169] width 22 height 15
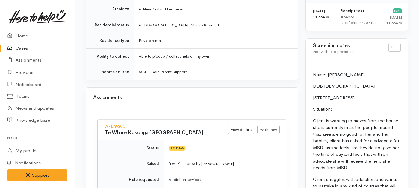
scroll to position [449, 0]
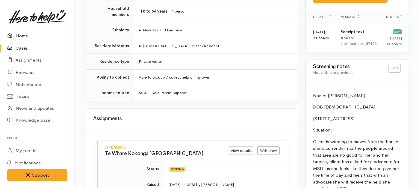
click at [20, 37] on link "Home" at bounding box center [37, 36] width 75 height 12
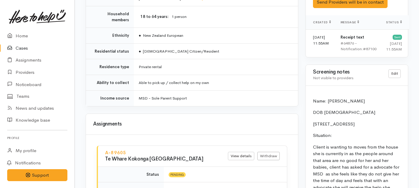
scroll to position [4, 0]
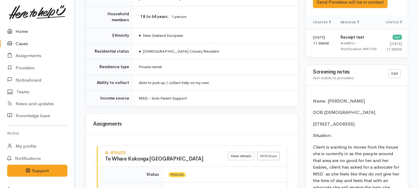
click at [22, 30] on link "Home" at bounding box center [37, 31] width 75 height 12
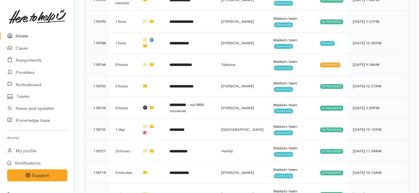
scroll to position [391, 0]
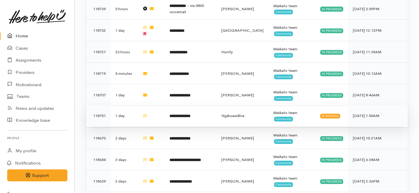
click at [190, 114] on b "**********" at bounding box center [179, 116] width 21 height 4
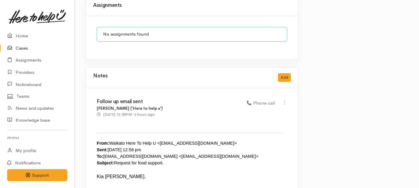
scroll to position [490, 0]
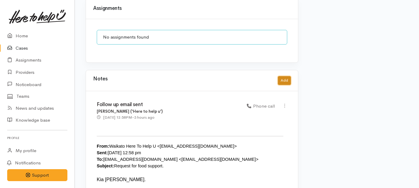
click at [284, 76] on button "Add" at bounding box center [284, 80] width 13 height 9
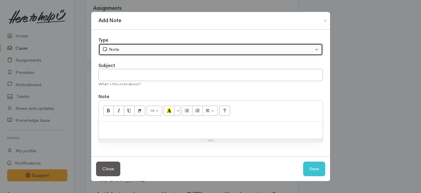
click at [143, 46] on div "Note" at bounding box center [207, 49] width 211 height 7
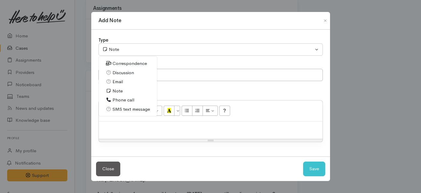
click at [122, 82] on span "Email" at bounding box center [118, 81] width 10 height 7
select select "2"
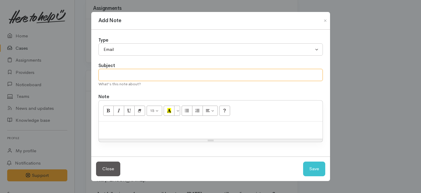
click at [126, 79] on input "text" at bounding box center [211, 75] width 225 height 12
type input "No reply."
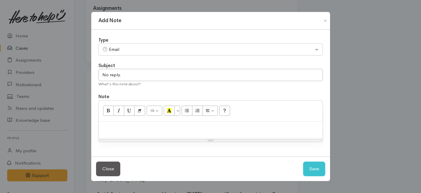
click at [137, 130] on p at bounding box center [211, 128] width 218 height 7
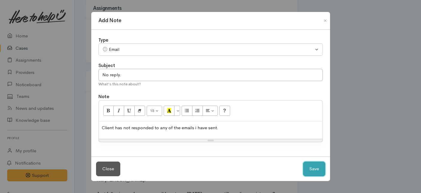
click at [316, 168] on button "Save" at bounding box center [314, 169] width 22 height 15
select select "1"
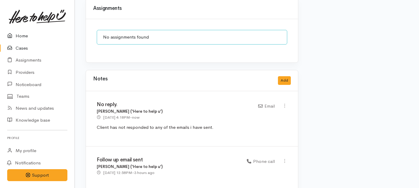
click at [18, 34] on link "Home" at bounding box center [37, 36] width 75 height 12
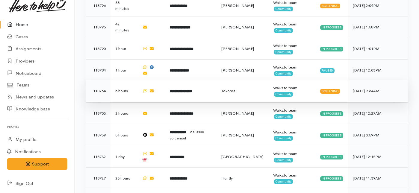
scroll to position [243, 0]
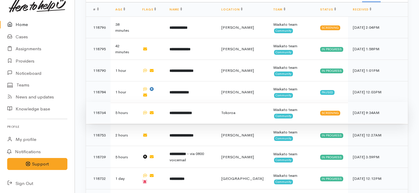
click at [192, 111] on b "**********" at bounding box center [180, 113] width 22 height 4
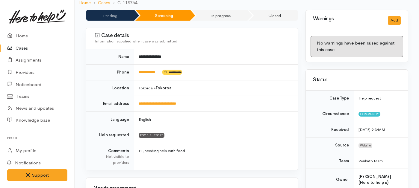
scroll to position [60, 0]
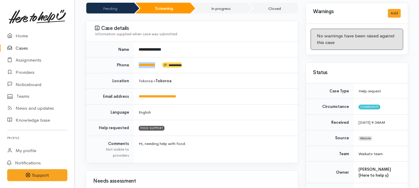
drag, startPoint x: 163, startPoint y: 65, endPoint x: 135, endPoint y: 65, distance: 27.6
click at [135, 65] on td "**********" at bounding box center [216, 65] width 164 height 16
copy td "**********"
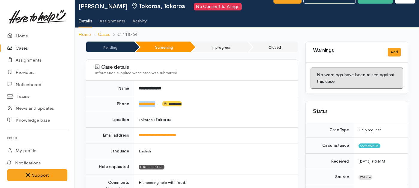
scroll to position [0, 0]
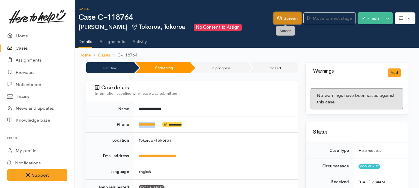
click at [286, 16] on link "Screen" at bounding box center [287, 18] width 28 height 12
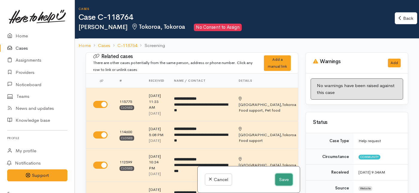
click at [280, 180] on button "Save" at bounding box center [283, 180] width 17 height 12
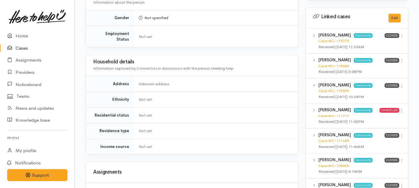
scroll to position [282, 0]
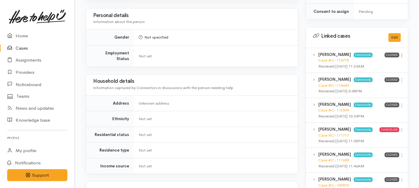
click at [402, 53] on icon at bounding box center [401, 55] width 5 height 5
click at [380, 63] on link "View case" at bounding box center [380, 67] width 47 height 9
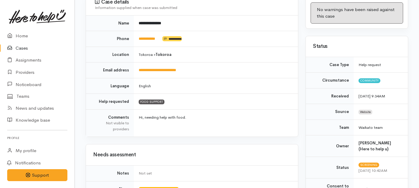
scroll to position [0, 0]
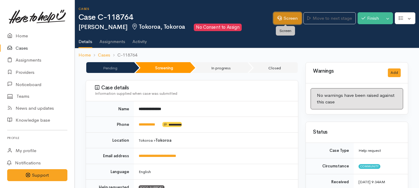
click at [284, 18] on link "Screen" at bounding box center [287, 18] width 28 height 12
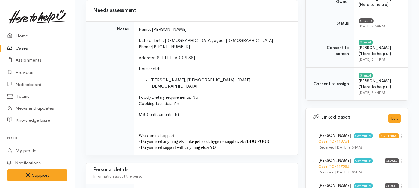
scroll to position [236, 0]
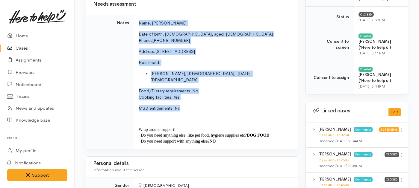
drag, startPoint x: 184, startPoint y: 102, endPoint x: 140, endPoint y: 19, distance: 93.1
click at [140, 19] on td "Name: [PERSON_NAME] Date of birth: [DEMOGRAPHIC_DATA], aged [DEMOGRAPHIC_DATA] …" at bounding box center [216, 82] width 164 height 134
copy td "Name: [PERSON_NAME] Date of birth: [DEMOGRAPHIC_DATA], aged [DEMOGRAPHIC_DATA] …"
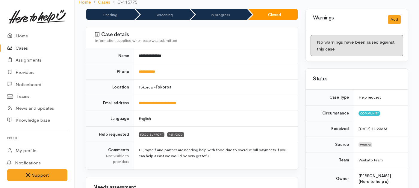
scroll to position [0, 0]
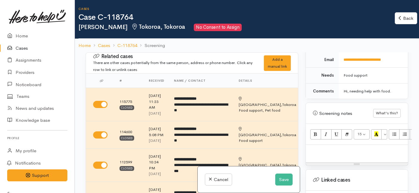
scroll to position [361, 0]
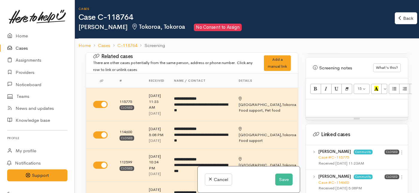
click at [320, 102] on p at bounding box center [357, 105] width 96 height 7
paste div
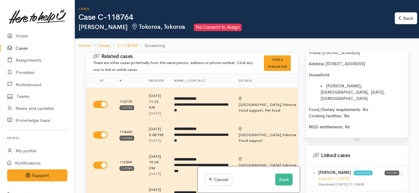
scroll to position [426, 0]
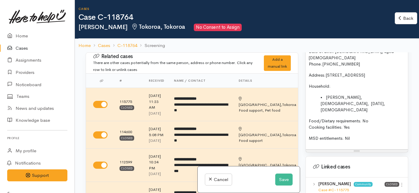
click at [341, 94] on li "[PERSON_NAME], [DEMOGRAPHIC_DATA], [DATE], [DEMOGRAPHIC_DATA]" at bounding box center [363, 103] width 84 height 19
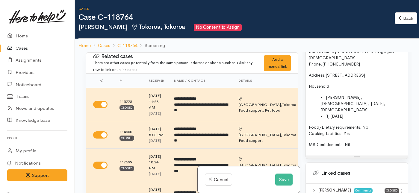
click at [329, 113] on span "Tj 20/8/2006" at bounding box center [334, 115] width 17 height 5
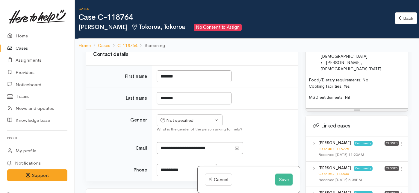
scroll to position [421, 0]
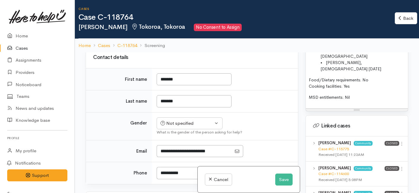
click at [170, 24] on input "I have been given consent to capture screening information" at bounding box center [165, 20] width 14 height 7
checkbox input "true"
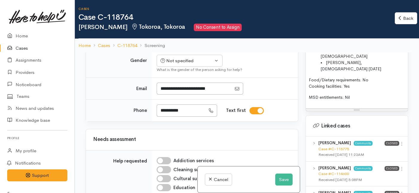
scroll to position [520, 0]
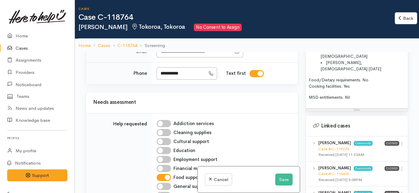
click at [183, 27] on div "Not specified" at bounding box center [187, 23] width 53 height 7
click at [175, 60] on span "Female" at bounding box center [194, 56] width 51 height 7
select select "Female"
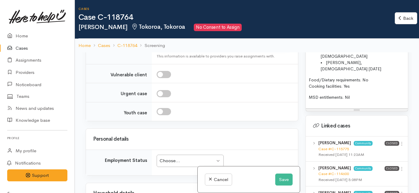
scroll to position [812, 0]
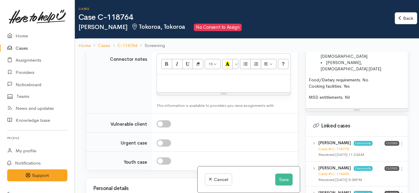
click at [183, 19] on div "Unknown" at bounding box center [187, 15] width 53 height 7
click at [170, 76] on link "No" at bounding box center [189, 71] width 65 height 9
select select "1"
click at [178, 41] on div "Unknown" at bounding box center [187, 37] width 53 height 7
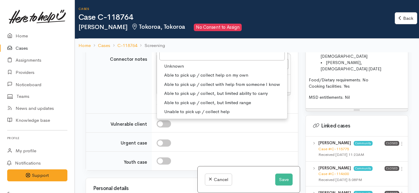
click at [175, 79] on span "Able to pick up / collect help on my own" at bounding box center [206, 75] width 84 height 7
select select "2"
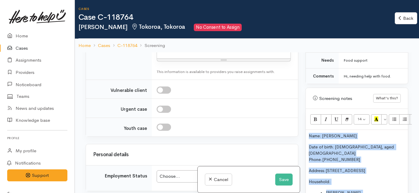
scroll to position [246, 0]
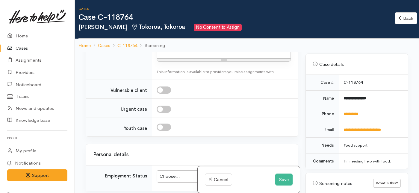
drag, startPoint x: 355, startPoint y: 84, endPoint x: 345, endPoint y: 43, distance: 41.6
click at [345, 43] on div "Cases Case C-118764 Rebecca Mauheni Tokoroa, Tokoroa No Consent to Assign Back …" at bounding box center [247, 123] width 344 height 246
copy div "Name: Rebecca Mauheni Date of birth: 09/02/1969, aged 56 Phone: 02108140034 Add…"
click at [174, 51] on p at bounding box center [224, 47] width 128 height 7
paste div
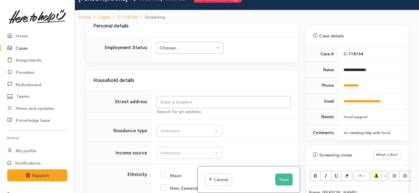
scroll to position [1048, 0]
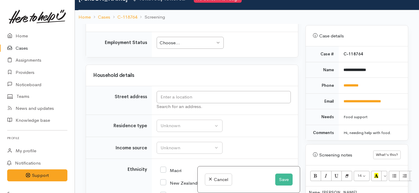
click at [183, 46] on div "Choose..." at bounding box center [187, 43] width 55 height 7
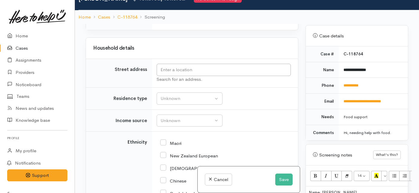
scroll to position [1108, 0]
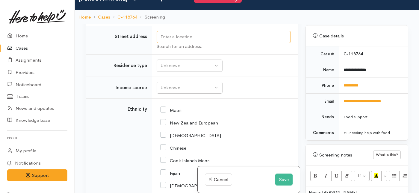
click at [181, 43] on input "text" at bounding box center [224, 37] width 134 height 12
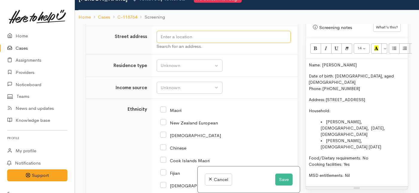
scroll to position [376, 0]
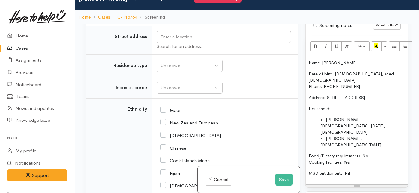
drag, startPoint x: 379, startPoint y: 86, endPoint x: 327, endPoint y: 86, distance: 52.4
click at [327, 95] on p "Address: 7a Dunkeld Place, Tokoroa" at bounding box center [357, 98] width 96 height 6
copy span "7a Dunkeld Place, Tokoroa"
click at [188, 43] on input "text" at bounding box center [224, 37] width 134 height 12
paste input "7a Dunkeld Place, Tokoroa"
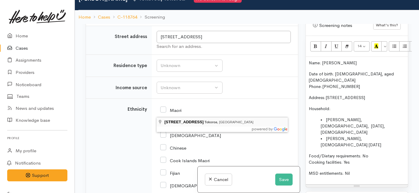
type input "7a Dunkeld Place, Tokoroa, New Zealand"
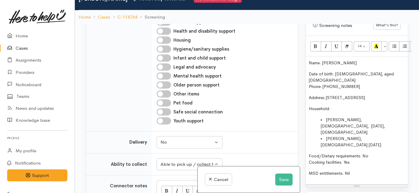
scroll to position [1118, 0]
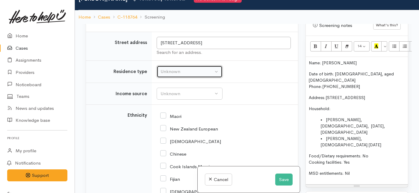
click at [168, 75] on div "Unknown" at bounding box center [187, 71] width 53 height 7
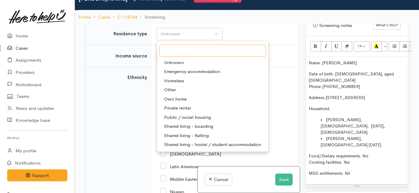
scroll to position [1182, 0]
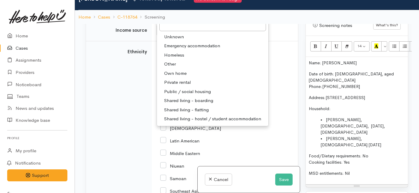
click at [167, 86] on span "Private rental" at bounding box center [177, 82] width 27 height 7
select select "2"
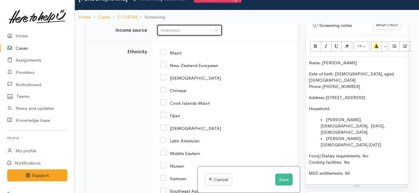
click at [171, 34] on div "Unknown" at bounding box center [187, 30] width 53 height 7
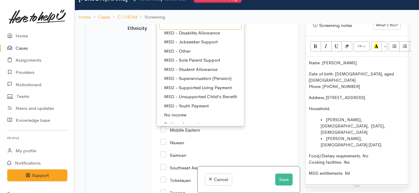
scroll to position [36, 0]
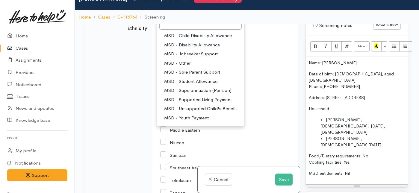
click at [188, 57] on span "MSD - Jobseeker Support" at bounding box center [191, 54] width 54 height 7
select select "4"
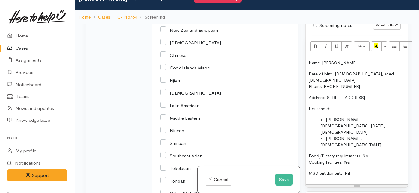
scroll to position [1219, 0]
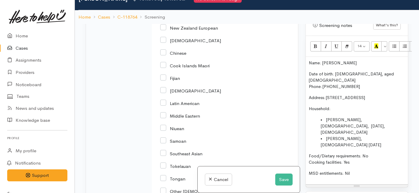
click at [165, 18] on input "Maori" at bounding box center [170, 14] width 21 height 5
checkbox input "true"
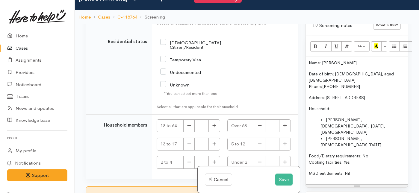
click at [163, 49] on input "NZ Citizen/Resident" at bounding box center [199, 45] width 78 height 10
checkbox input "true"
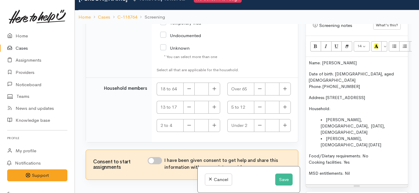
scroll to position [1548, 0]
click at [212, 91] on icon "button" at bounding box center [214, 89] width 4 height 4
type input "2"
click at [159, 164] on input "I have been given consent to get help and share this information with appropria…" at bounding box center [155, 160] width 14 height 7
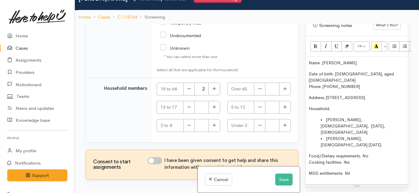
checkbox input "true"
click at [356, 136] on span "Tj Cowan, Male 20/8/2006" at bounding box center [351, 142] width 60 height 12
click at [388, 136] on li "Tj Cowan, Male, 20/8/2006" at bounding box center [363, 142] width 84 height 13
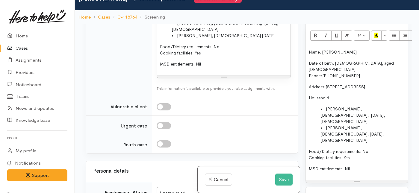
scroll to position [913, 0]
click at [231, 40] on li "Tj Cowan, Male 20/8/2006" at bounding box center [230, 36] width 116 height 6
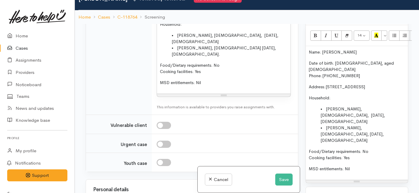
scroll to position [866, 0]
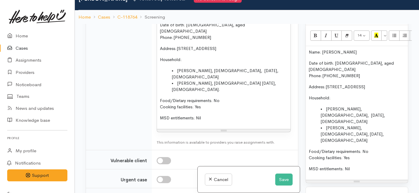
click at [157, 93] on div "Name: Rebecca Mauheni Date of birth: 09/02/1969, aged 56 Phone: 02108140034 Add…" at bounding box center [224, 68] width 134 height 121
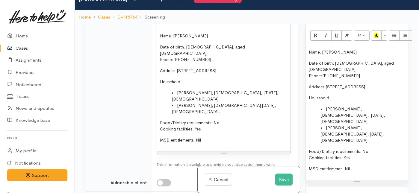
click at [160, 17] on p at bounding box center [224, 14] width 128 height 6
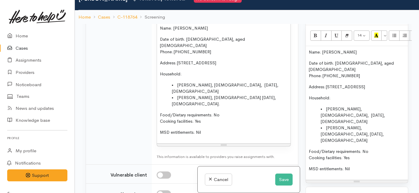
scroll to position [888, 0]
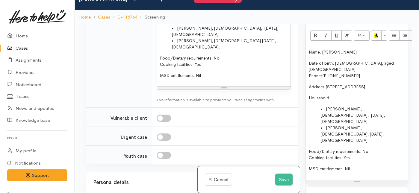
scroll to position [926, 0]
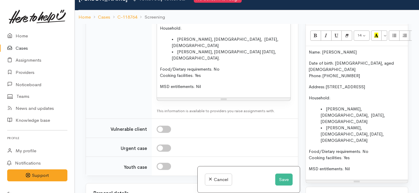
click at [157, 62] on div "Delivery is SAFE client do have dogs however they are knocked around the gate. …" at bounding box center [224, 23] width 134 height 150
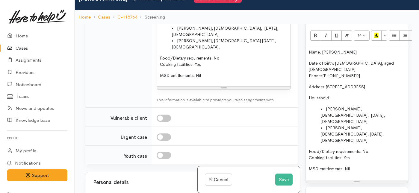
drag, startPoint x: 187, startPoint y: 40, endPoint x: 158, endPoint y: 31, distance: 30.7
click at [158, 31] on div "Delivery is SAFE client do have dogs however they are knocked around the gate. …" at bounding box center [224, 17] width 134 height 139
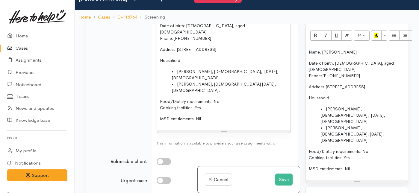
scroll to position [878, 0]
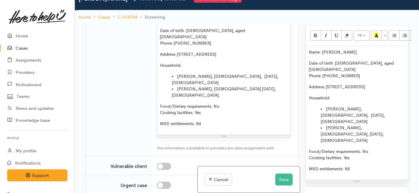
click at [204, 23] on p "Name: Rebecca Mauheni" at bounding box center [224, 19] width 128 height 6
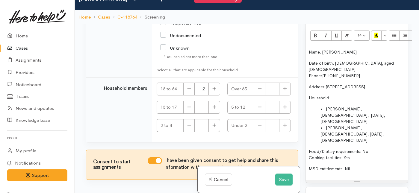
scroll to position [1577, 0]
click at [215, 89] on button "button" at bounding box center [214, 89] width 12 height 13
type input "3"
click at [282, 178] on button "Save" at bounding box center [283, 180] width 17 height 12
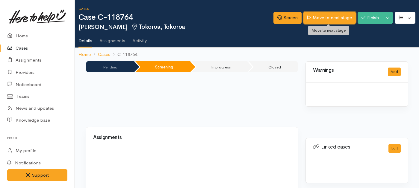
click at [323, 19] on link "Move to next stage" at bounding box center [329, 18] width 52 height 12
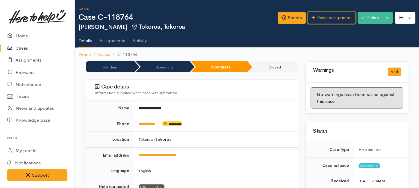
click at [323, 19] on link "Raise assignment" at bounding box center [332, 18] width 48 height 12
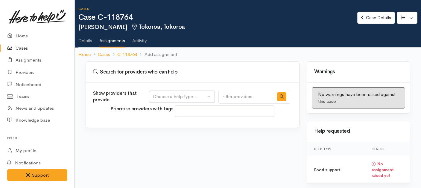
select select
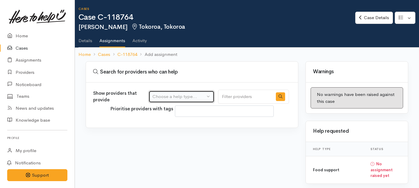
click at [186, 98] on div "Choose a help type..." at bounding box center [178, 96] width 53 height 7
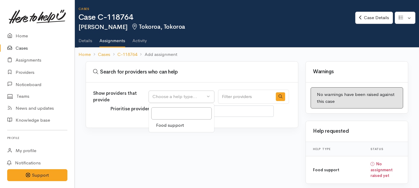
click at [169, 126] on span "Food support" at bounding box center [170, 125] width 28 height 7
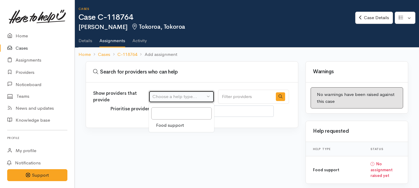
select select "3"
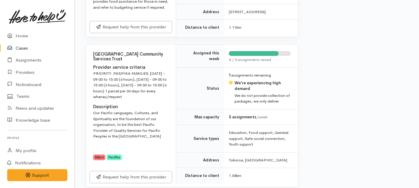
scroll to position [347, 0]
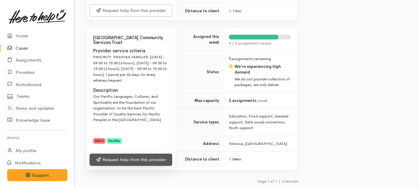
click at [125, 160] on link "Request help from this provider" at bounding box center [131, 160] width 83 height 12
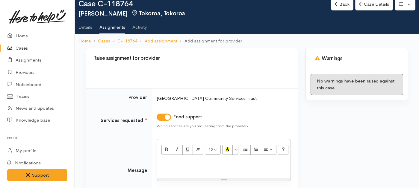
scroll to position [20, 0]
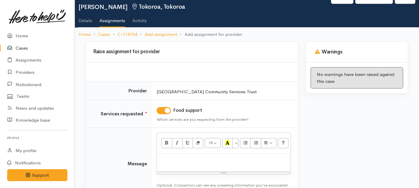
click at [179, 154] on div at bounding box center [224, 163] width 134 height 18
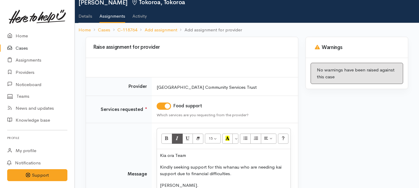
scroll to position [93, 0]
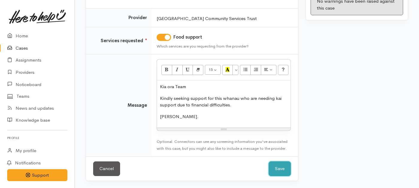
click at [278, 170] on button "Save" at bounding box center [280, 169] width 22 height 15
